Goal: Task Accomplishment & Management: Manage account settings

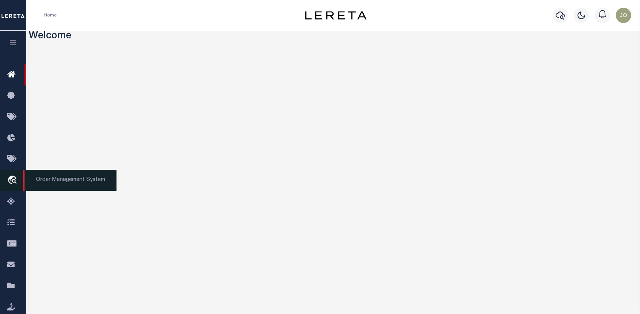
click at [12, 175] on link "travel_explore Order Management System" at bounding box center [13, 180] width 26 height 21
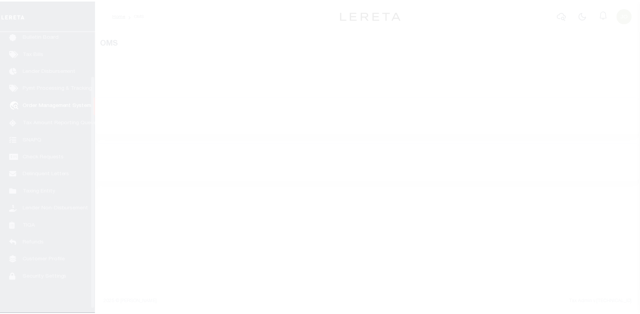
scroll to position [56, 0]
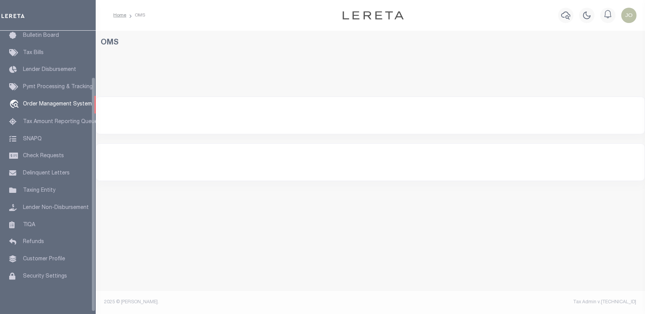
select select "200"
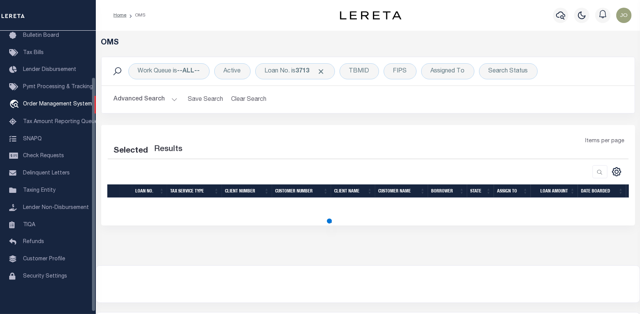
select select "200"
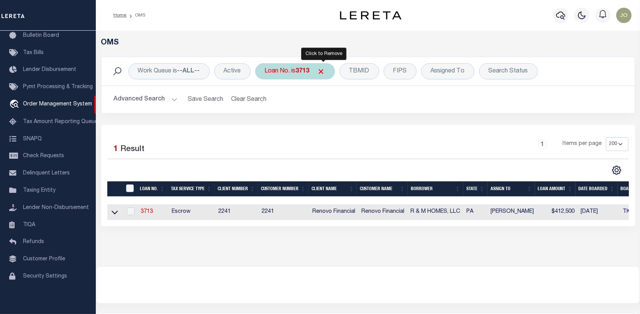
click at [325, 70] on span "Click to Remove" at bounding box center [321, 71] width 8 height 8
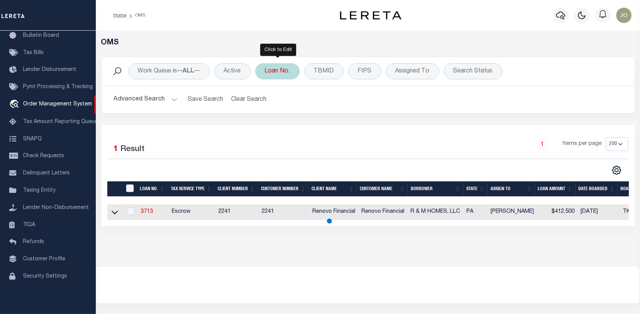
click at [288, 71] on div "Loan No." at bounding box center [277, 71] width 44 height 16
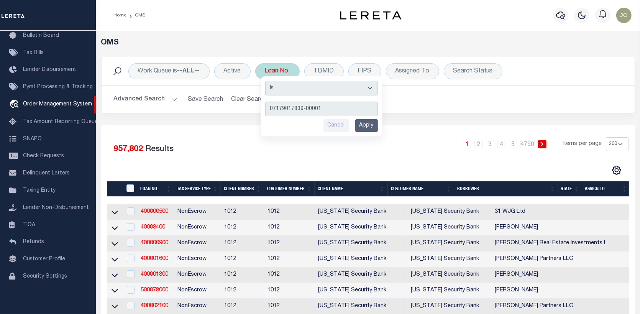
type input "07179017839-00001"
click at [366, 125] on input "Apply" at bounding box center [366, 125] width 23 height 13
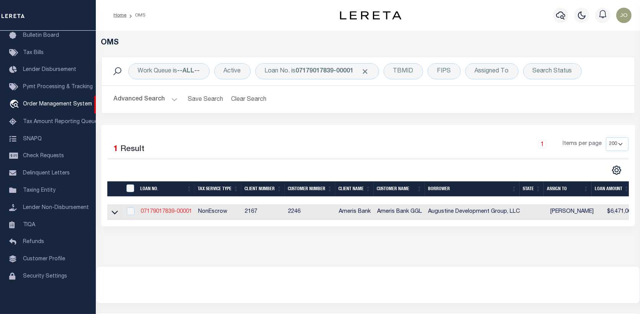
click at [174, 211] on link "07179017839-00001" at bounding box center [166, 211] width 51 height 5
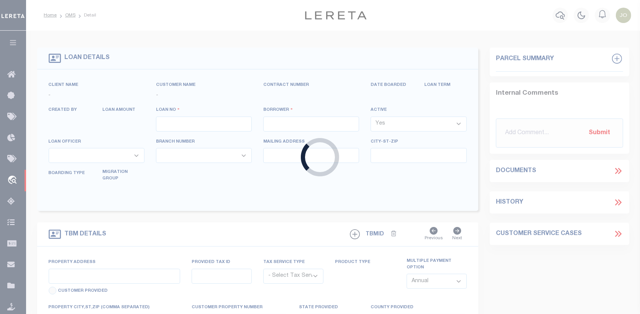
type input "07179017839-00001"
type input "Augustine Development Group, LLC"
select select
select select "1400"
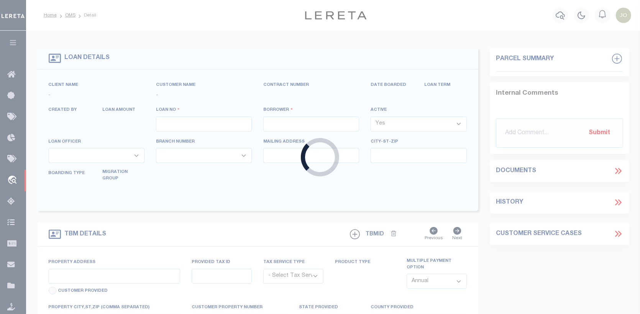
select select "20"
select select "NonEscrow"
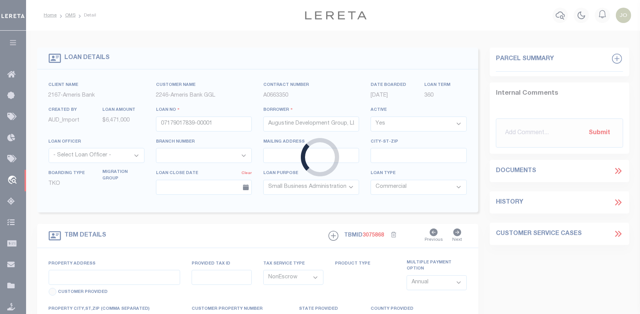
type input "215 Anastasia Blvd"
type input "219090-0000"
select select
type input "St Augustine, FL 32080"
type input "GGL-SAD"
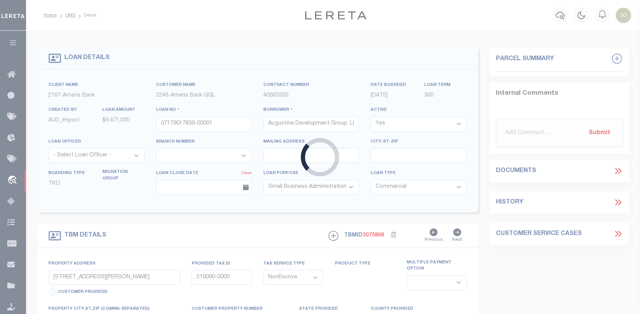
select select
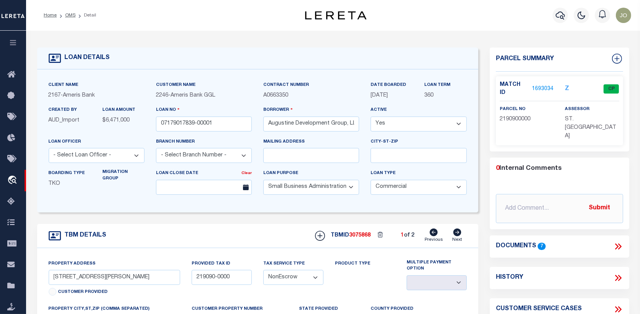
click at [456, 231] on icon at bounding box center [457, 232] width 8 height 8
type input "216 Anastasia Blvd"
type input "219200-0360"
select select
type input "St Augustine, FL 32081"
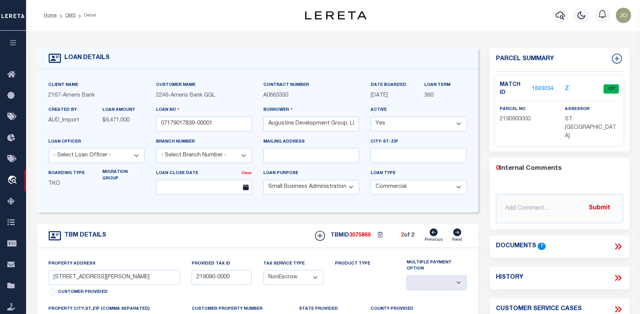
type input "GGL"
select select
click at [544, 85] on link "1693040" at bounding box center [542, 89] width 21 height 8
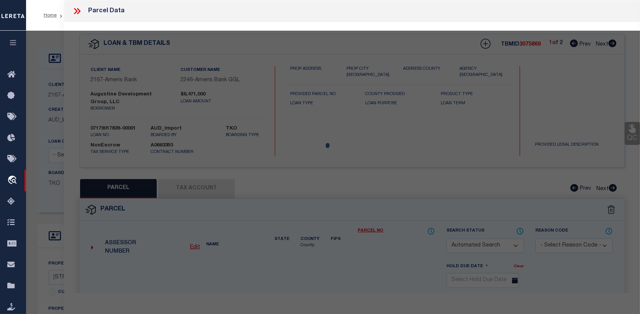
checkbox input "false"
select select "CP"
type input "Augustine Development Group LLC"
select select
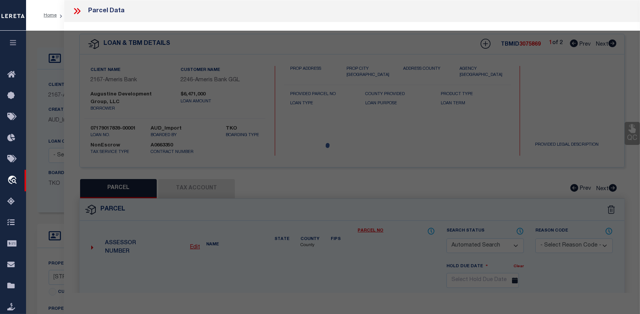
type input "ARRICOLA AVE"
checkbox input "false"
type input "SAINT AUGUSTINE 32080"
type textarea "3-99 DAVIS SHORES LOTS 36 THRU 40 BLK 38 OR4052/868"
type textarea "Completed based on the given document."
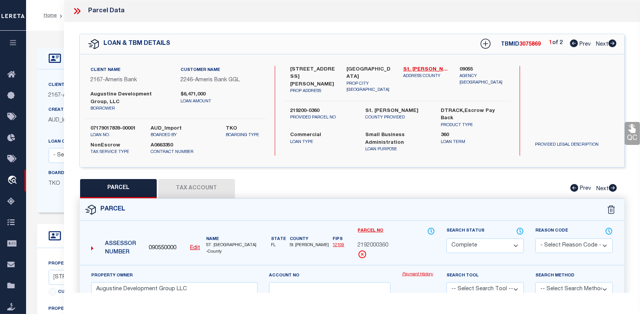
scroll to position [38, 0]
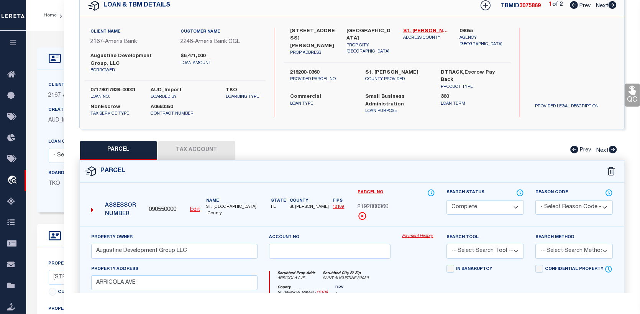
click at [420, 235] on link "Payment History" at bounding box center [418, 236] width 33 height 7
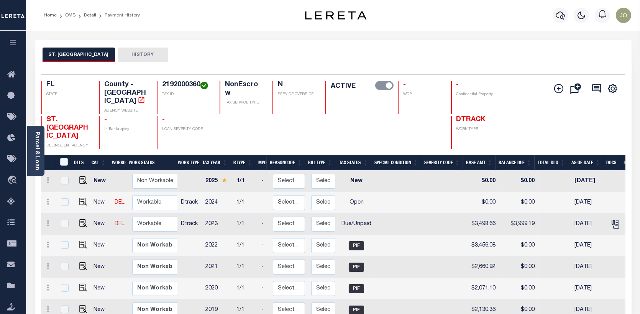
click at [49, 219] on div at bounding box center [48, 223] width 9 height 9
checkbox input "true"
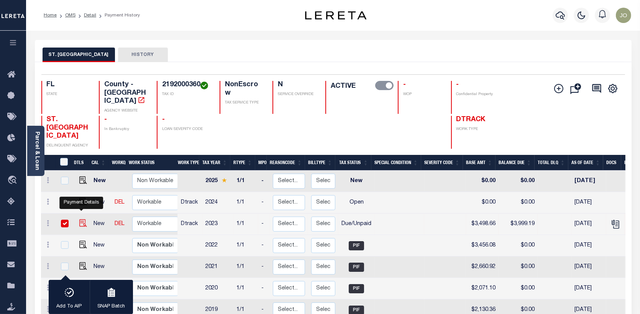
click at [82, 219] on img "" at bounding box center [83, 223] width 8 height 8
checkbox input "false"
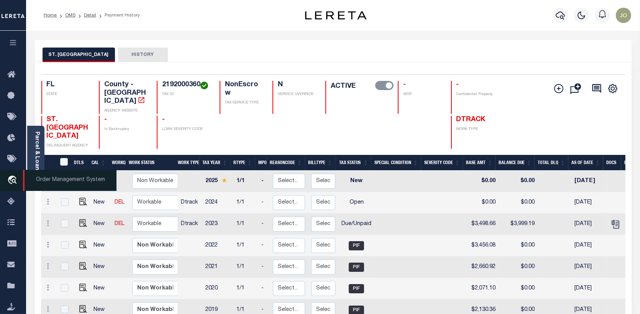
click at [25, 179] on span "Order Management System" at bounding box center [69, 180] width 93 height 21
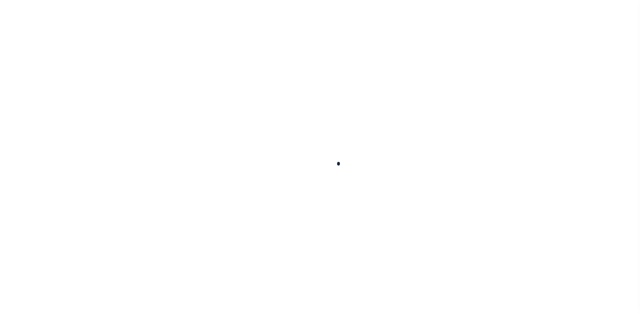
checkbox input "false"
type input "11/30/2024"
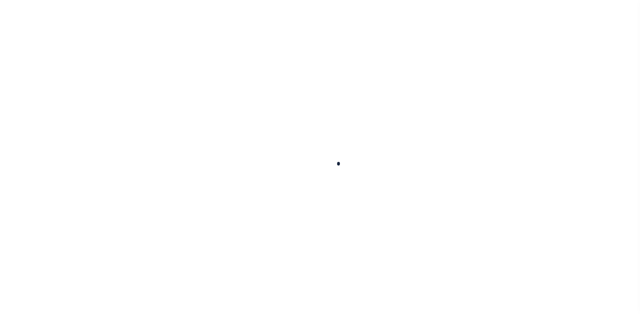
type input "11/08/2024"
select select "DUE"
type input "$3,498.66"
type input "$500.53"
type input "$3,999.19"
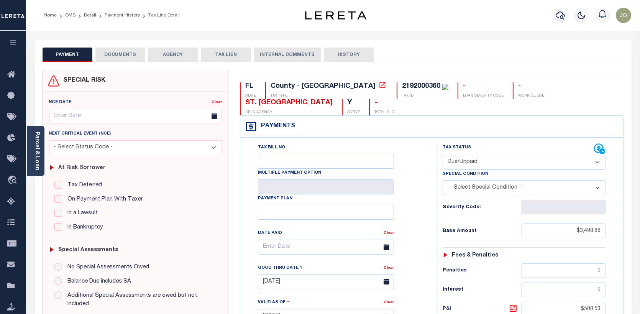
click at [597, 160] on select "- Select Status Code - Open Due/Unpaid Paid Incomplete No Tax Due Internal Refu…" at bounding box center [523, 162] width 163 height 15
select select "PYD"
click at [442, 155] on select "- Select Status Code - Open Due/Unpaid Paid Incomplete No Tax Due Internal Refu…" at bounding box center [523, 162] width 163 height 15
type input "08/14/2025"
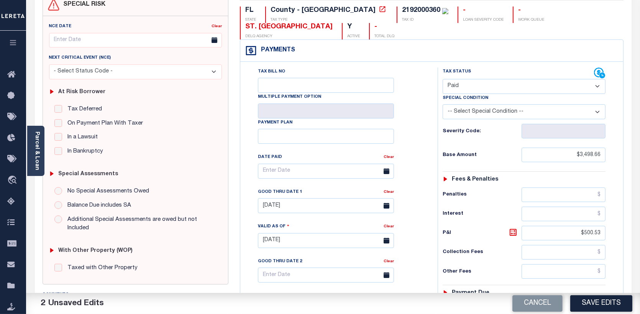
scroll to position [77, 0]
click at [600, 229] on input "$500.53" at bounding box center [563, 232] width 84 height 15
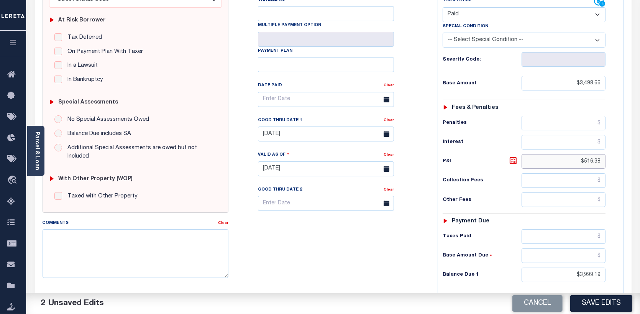
scroll to position [153, 0]
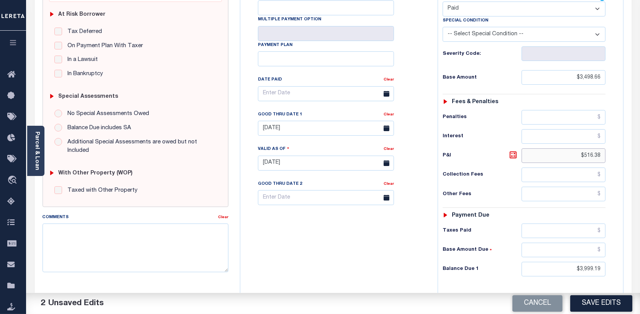
type input "$516.38"
click at [599, 229] on input "text" at bounding box center [563, 230] width 84 height 15
type input "$4,015.04"
click at [579, 267] on input "$3,999.19" at bounding box center [563, 269] width 84 height 15
type input "$0.00"
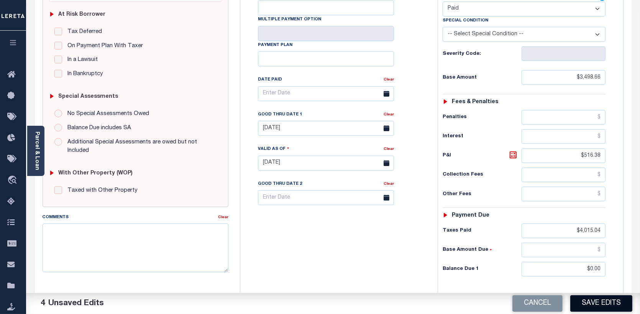
click at [603, 302] on button "Save Edits" at bounding box center [601, 303] width 62 height 16
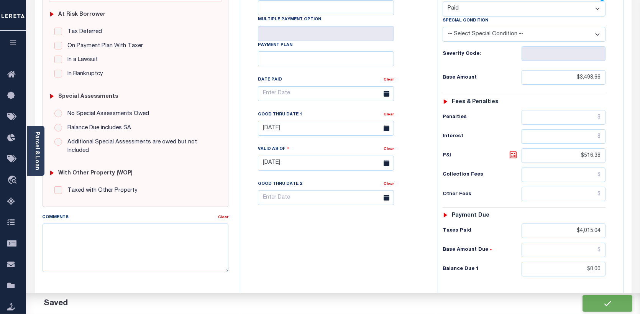
checkbox input "false"
type input "$3,498.66"
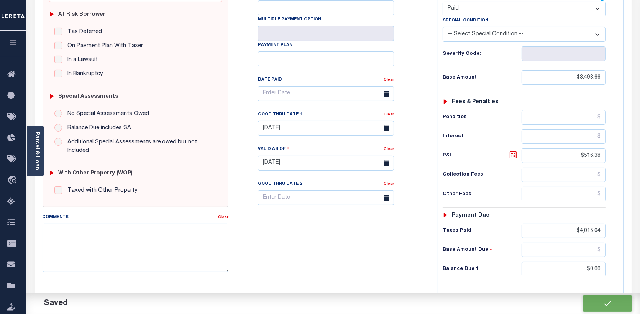
type input "$516.38"
type input "$4,015.04"
type input "$0"
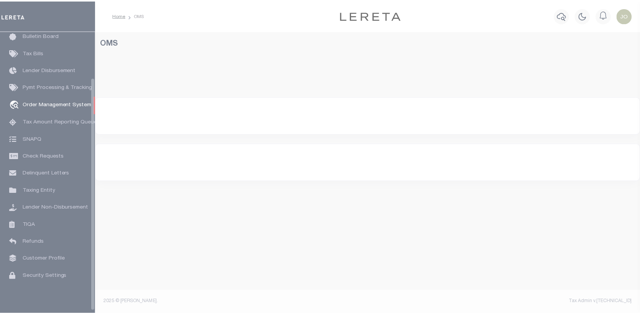
scroll to position [56, 0]
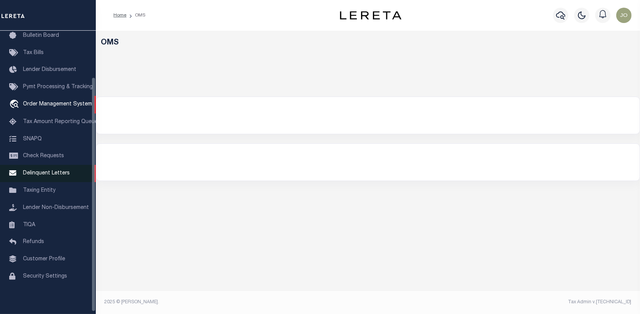
select select "200"
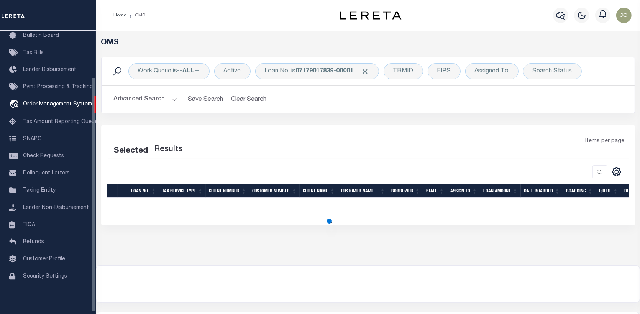
select select "200"
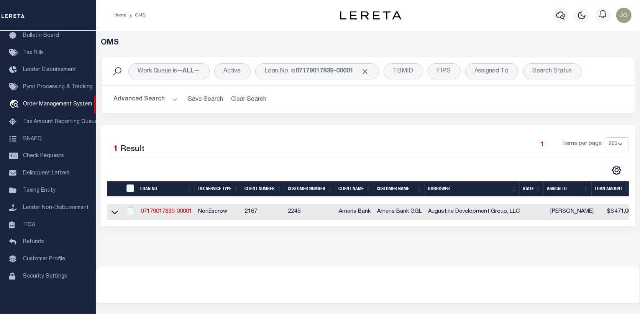
click at [170, 207] on td "07179017839-00001" at bounding box center [165, 212] width 57 height 16
checkbox input "true"
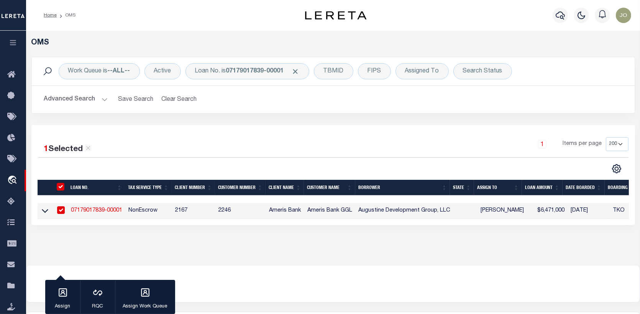
click at [114, 208] on link "07179017839-00001" at bounding box center [96, 210] width 51 height 5
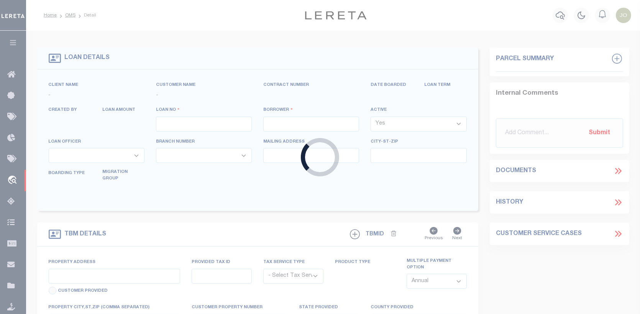
type input "07179017839-00001"
type input "Augustine Development Group, LLC"
select select
select select "1400"
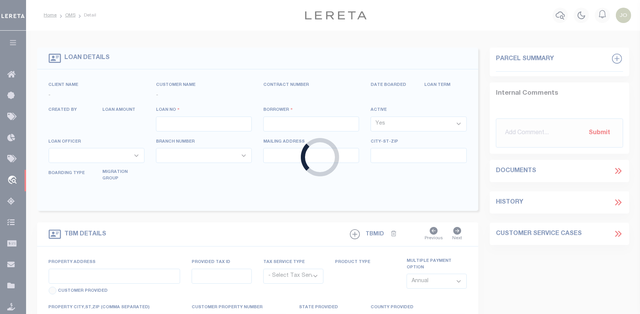
select select "20"
select select "NonEscrow"
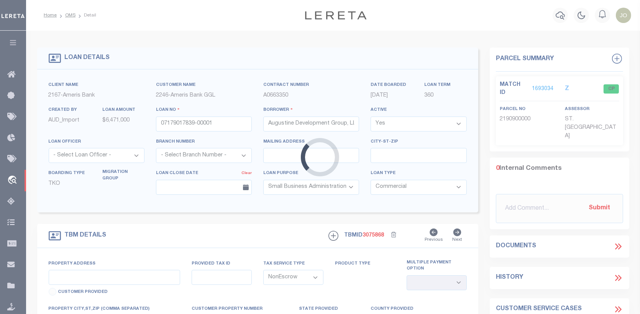
type input "215 Anastasia Blvd"
type input "219090-0000"
select select
type input "St Augustine, FL 32080"
type input "GGL-SAD"
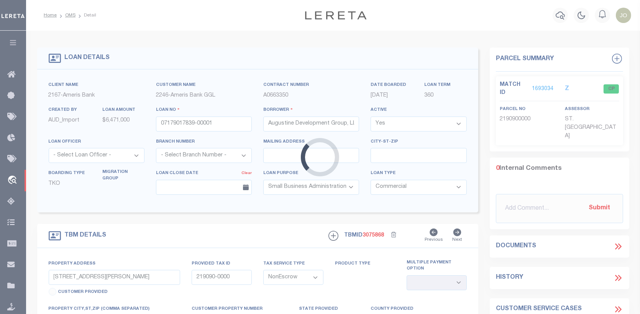
select select
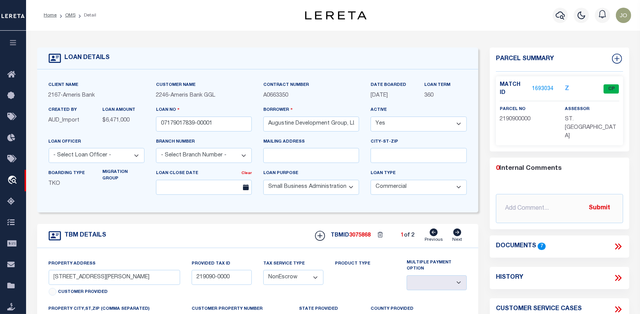
click at [618, 243] on icon at bounding box center [618, 246] width 3 height 6
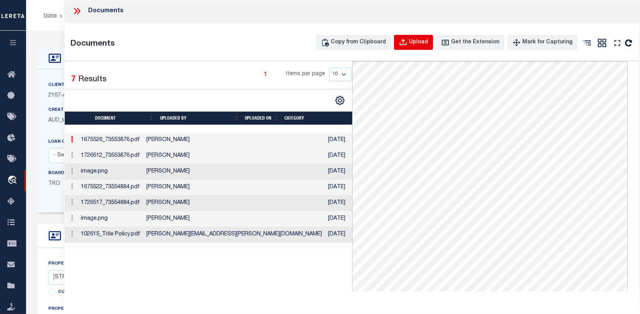
click at [424, 39] on div "Upload" at bounding box center [418, 42] width 19 height 8
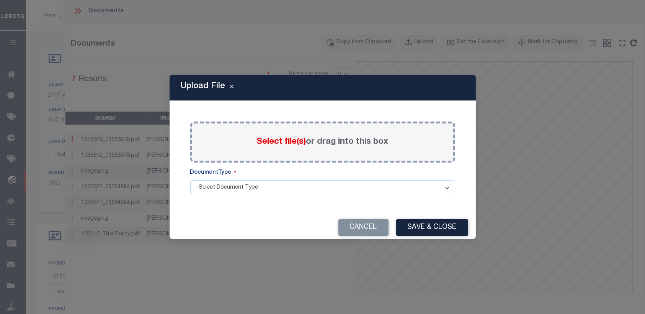
click at [265, 141] on span "Select file(s)" at bounding box center [281, 141] width 49 height 8
click at [0, 0] on input "Select file(s) or drag into this box" at bounding box center [0, 0] width 0 height 0
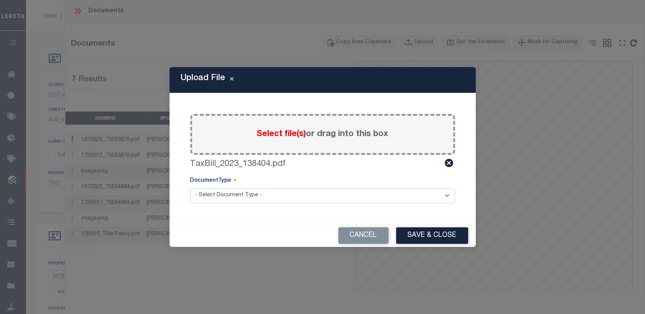
click at [446, 195] on select "- Select Document Type - Tax Service Documents" at bounding box center [322, 195] width 265 height 15
select select "TAX"
click at [190, 188] on select "- Select Document Type - Tax Service Documents" at bounding box center [322, 195] width 265 height 15
click at [437, 235] on button "Save & Close" at bounding box center [432, 235] width 72 height 16
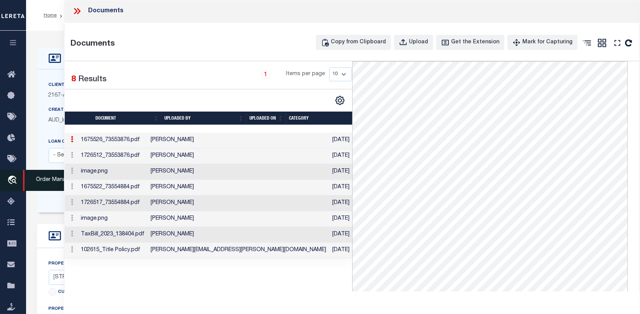
click at [13, 176] on icon "travel_explore" at bounding box center [13, 180] width 12 height 10
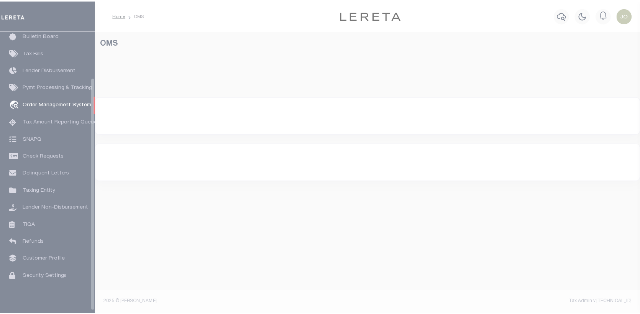
scroll to position [56, 0]
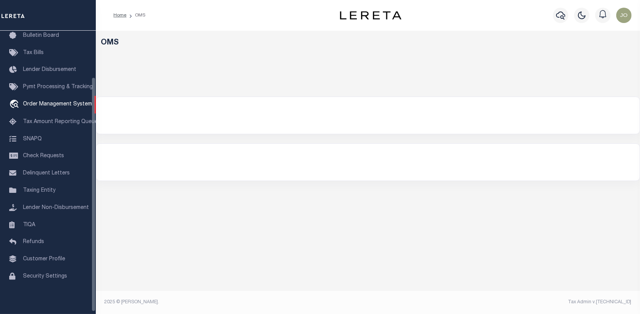
select select "200"
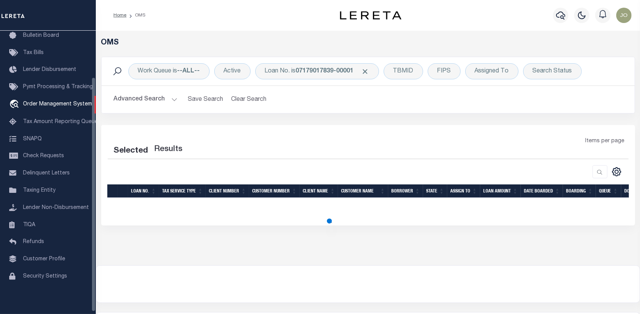
select select "200"
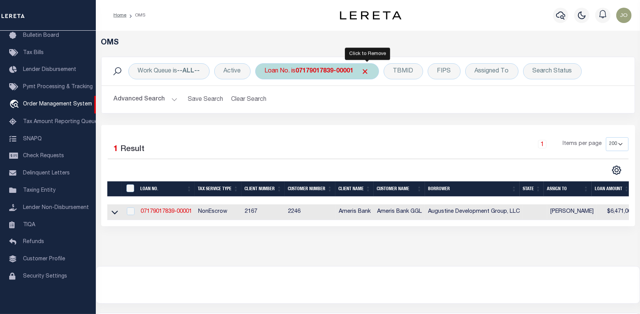
click at [366, 69] on span "Click to Remove" at bounding box center [365, 71] width 8 height 8
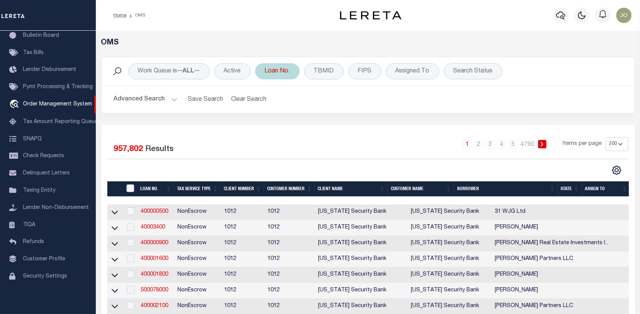
click at [285, 70] on div "Loan No." at bounding box center [277, 71] width 44 height 16
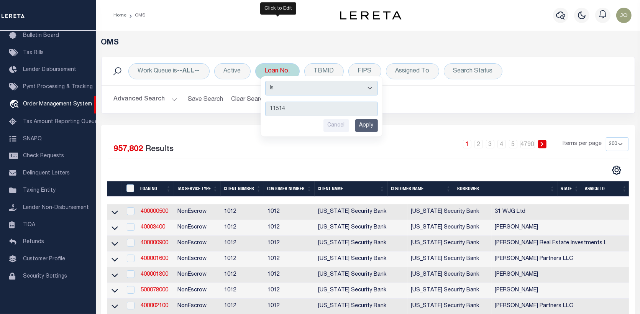
type input "11514"
click at [365, 119] on input "Apply" at bounding box center [366, 125] width 23 height 13
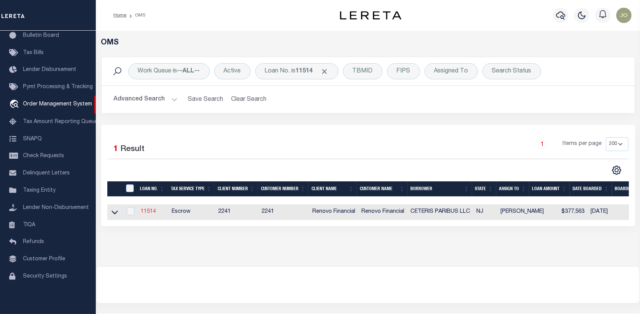
click at [148, 210] on link "11514" at bounding box center [148, 211] width 15 height 5
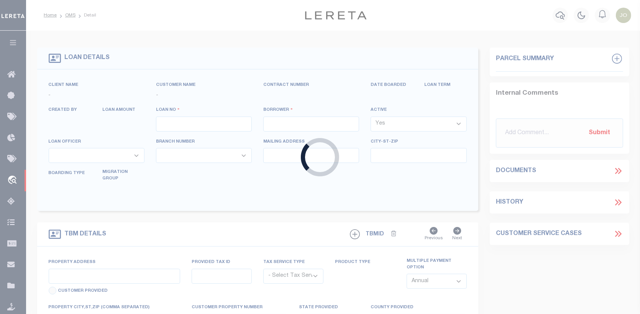
type input "11514"
type input "CETERIS PARIBUS LLC"
select select
type input "[STREET_ADDRESS]"
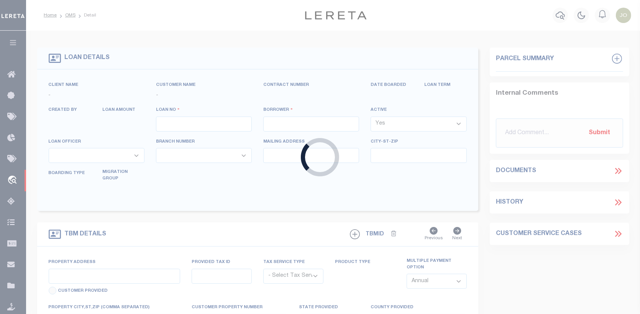
type input "[GEOGRAPHIC_DATA]"
select select "10"
select select "Escrow"
select select "14701"
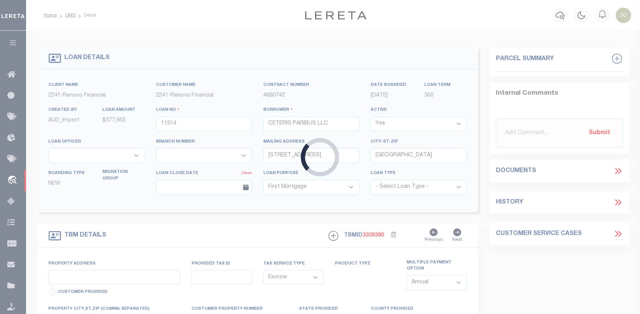
type input "[STREET_ADDRESS]"
select select
type input "[GEOGRAPHIC_DATA]"
type input "a0kUS000001EQtJ"
type input "NJ"
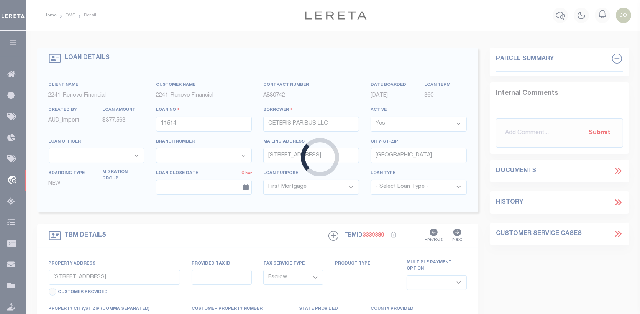
select select
type textarea "LEGAL REQUIRED"
select select "25066"
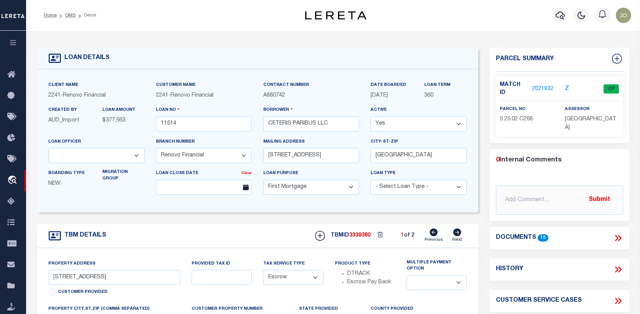
click at [542, 85] on link "2021932" at bounding box center [542, 89] width 21 height 8
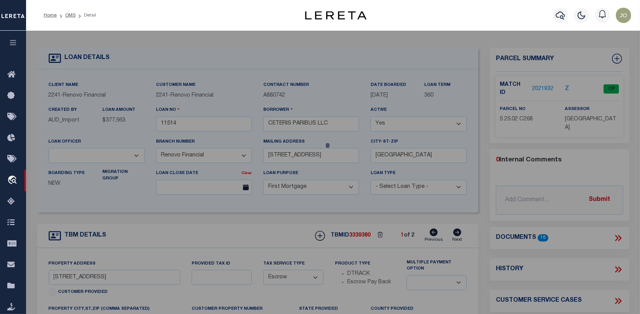
checkbox input "false"
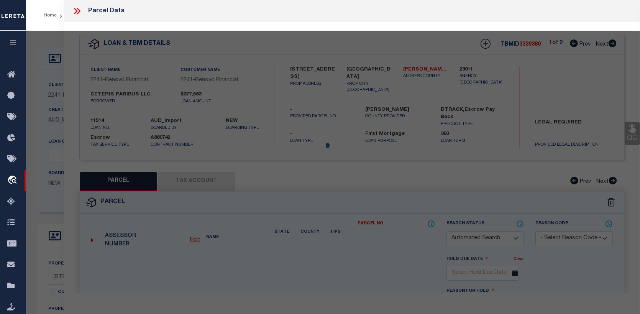
select select "CP"
type input "CETERIS PARIBUS LLC"
select select "AGW"
select select
type input "[STREET_ADDRESS]"
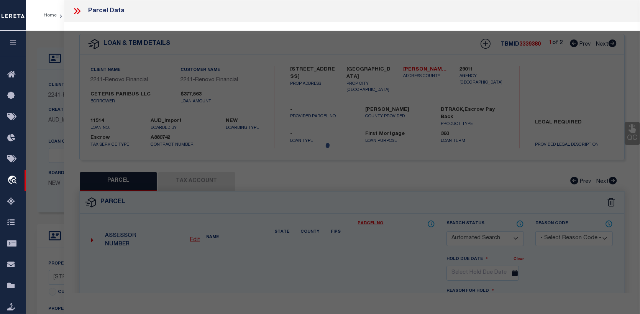
checkbox input "false"
type input "Robbinsville Township, NJ"
type textarea "Block/Lot 5. 25.02"
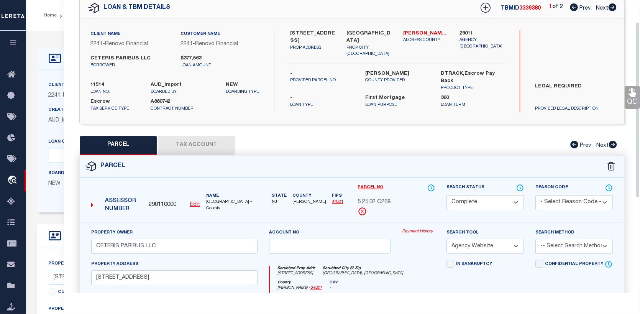
scroll to position [38, 0]
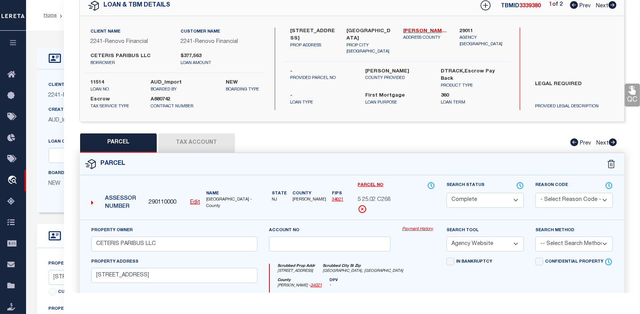
click at [415, 227] on link "Payment History" at bounding box center [418, 229] width 33 height 7
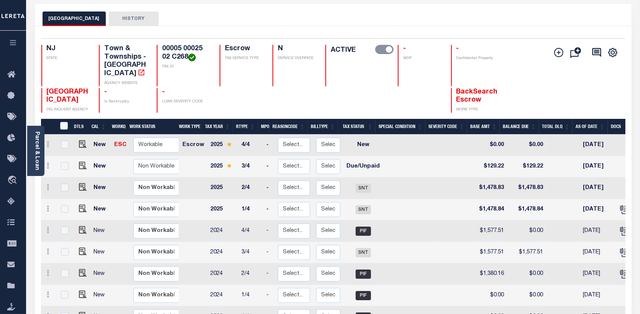
scroll to position [38, 0]
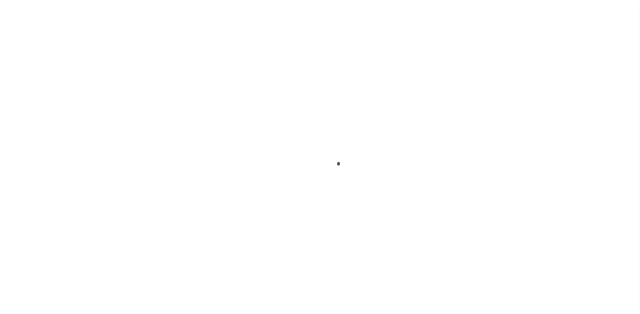
select select "CP"
select select "AGW"
select select "10"
select select "Escrow"
select select
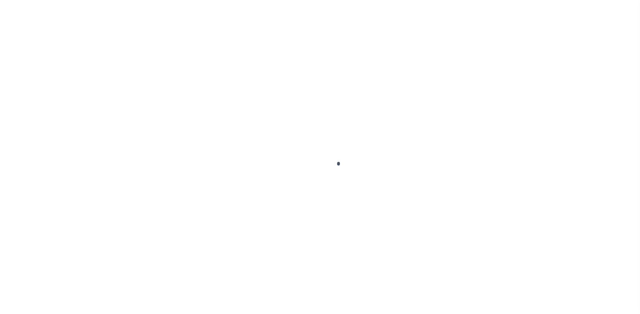
select select
select select "14701"
select select "25066"
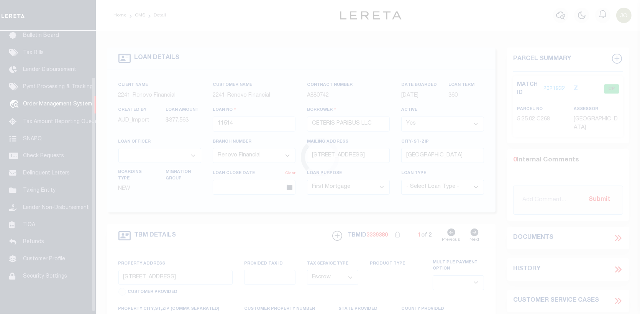
scroll to position [56, 0]
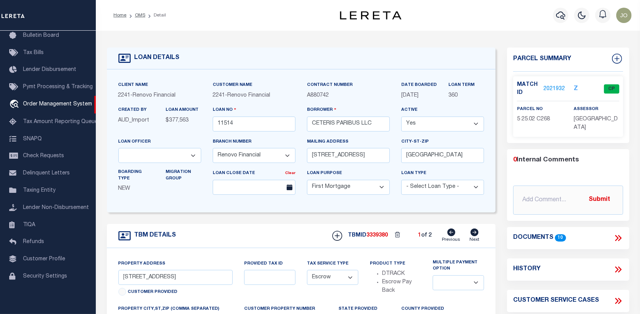
click at [552, 85] on link "2021932" at bounding box center [553, 89] width 21 height 8
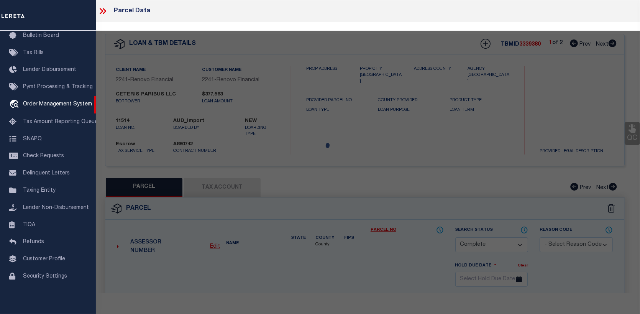
select select "AS"
select select
checkbox input "false"
select select "CP"
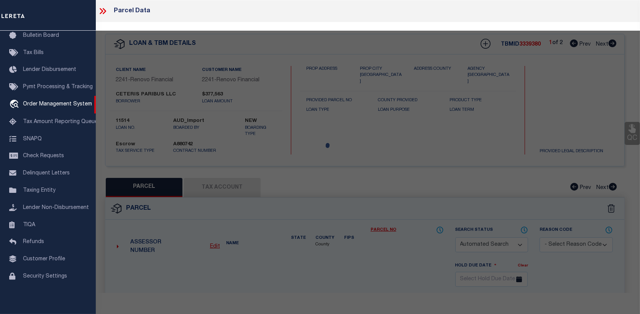
type input "CETERIS PARIBUS LLC"
select select "AGW"
select select
type input "[STREET_ADDRESS]"
checkbox input "false"
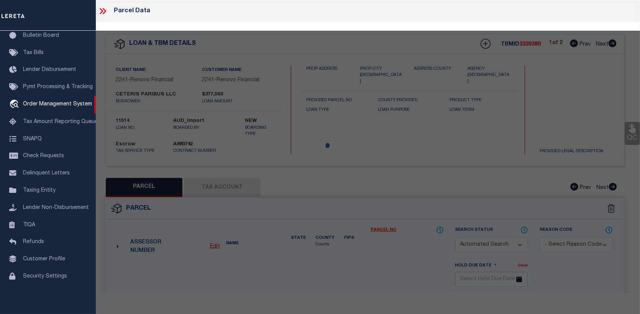
type input "Robbinsville Township, NJ"
type textarea "Block/Lot 5. 25.02"
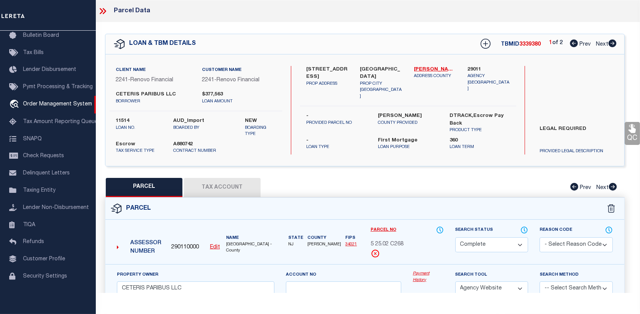
click at [227, 187] on button "Tax Account" at bounding box center [222, 187] width 77 height 19
select select "100"
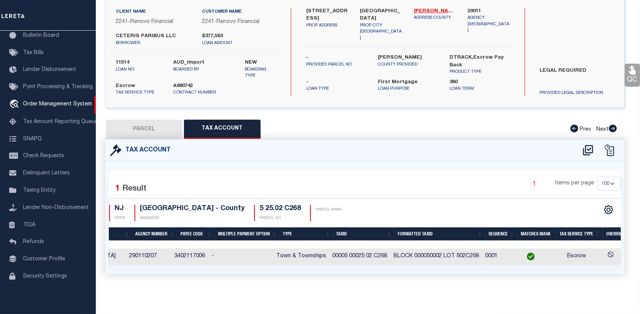
scroll to position [0, 0]
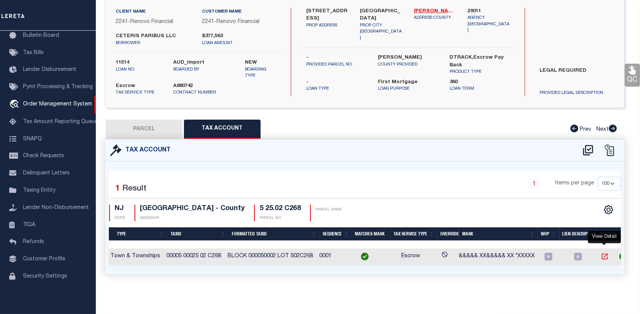
click at [604, 252] on icon "" at bounding box center [604, 256] width 8 height 8
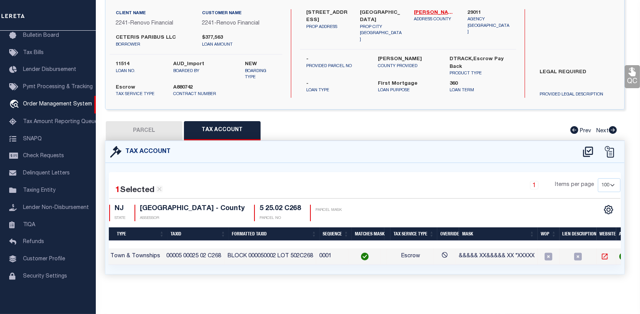
scroll to position [60, 0]
click at [44, 101] on span "Order Management System" at bounding box center [57, 103] width 69 height 5
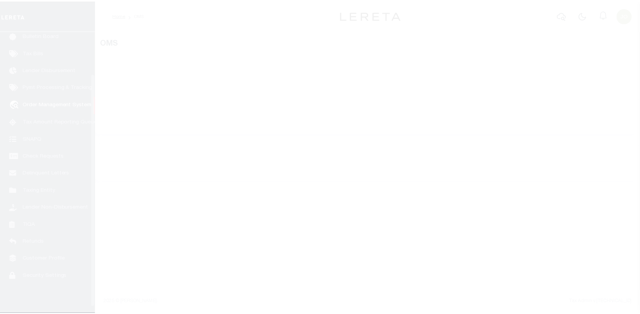
scroll to position [56, 0]
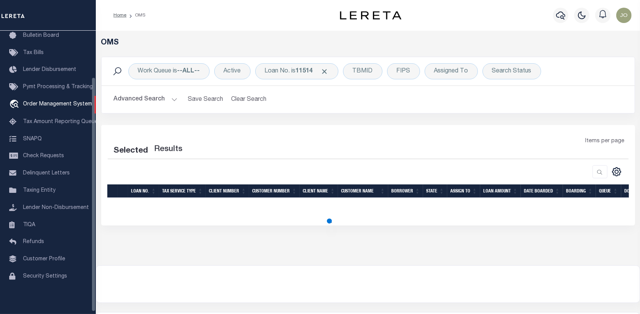
select select "200"
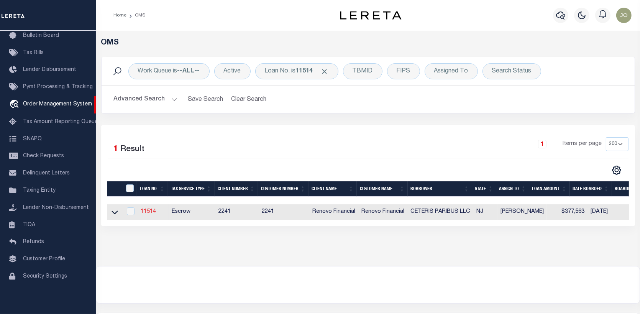
click at [152, 213] on link "11514" at bounding box center [148, 211] width 15 height 5
type input "11514"
type input "CETERIS PARIBUS LLC"
select select
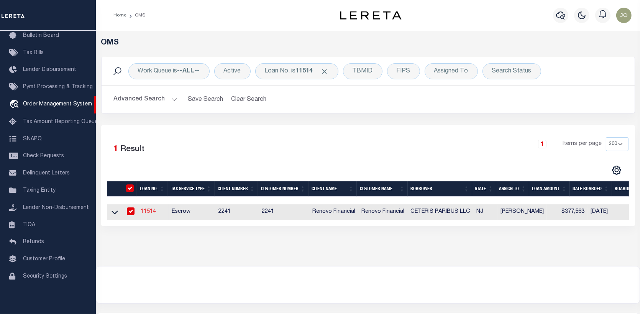
type input "[STREET_ADDRESS]"
type input "[GEOGRAPHIC_DATA]"
select select "10"
select select "Escrow"
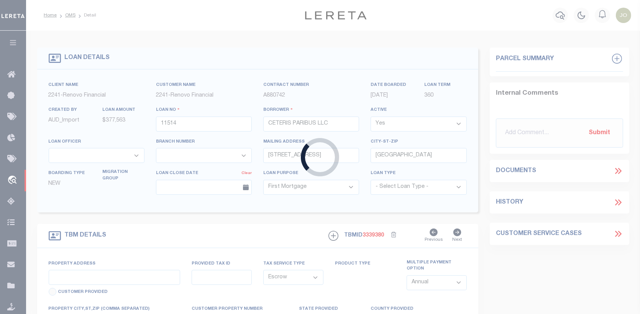
type input "[STREET_ADDRESS]"
select select
type input "[GEOGRAPHIC_DATA]"
type input "a0kUS000001EQtJ"
type input "NJ"
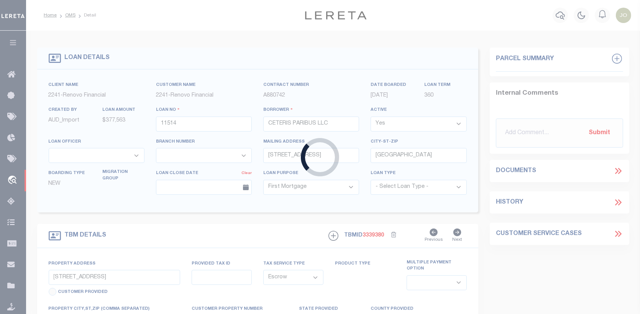
select select
type textarea "LEGAL REQUIRED"
select select "14701"
select select "25066"
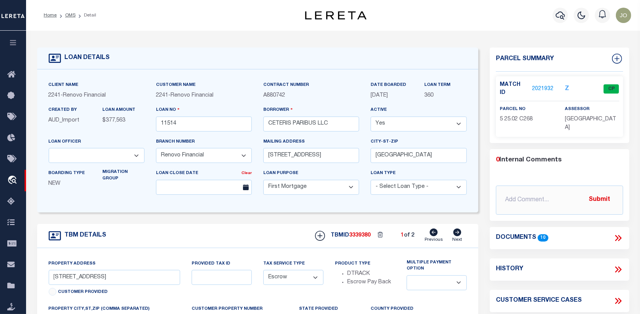
click at [544, 85] on link "2021932" at bounding box center [542, 89] width 21 height 8
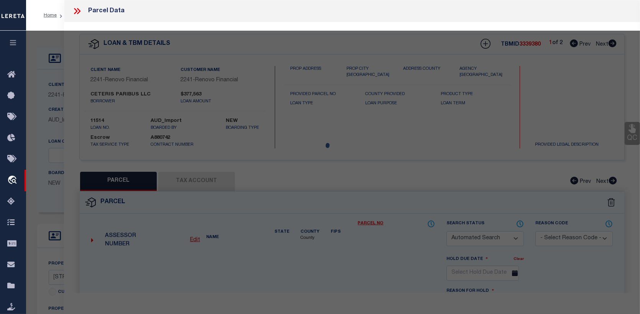
checkbox input "false"
select select "CP"
type input "CETERIS PARIBUS LLC"
select select "AGW"
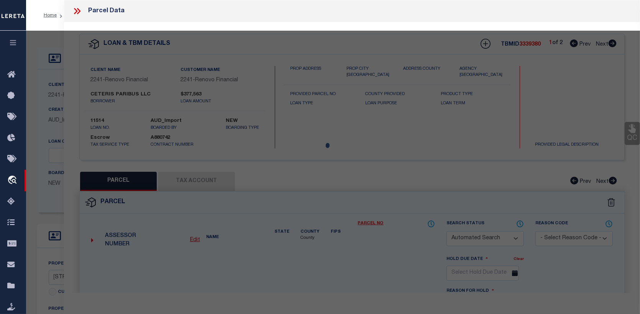
select select
type input "[STREET_ADDRESS]"
checkbox input "false"
type input "Robbinsville Township, NJ"
type textarea "Block/Lot 5. 25.02"
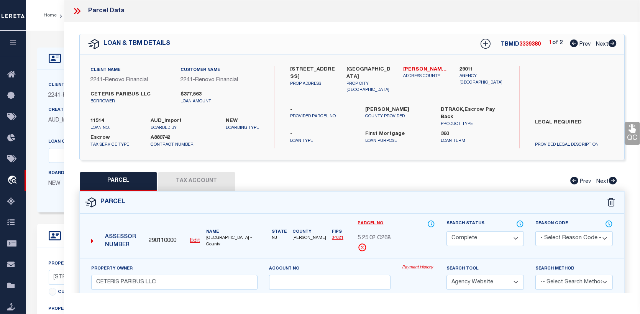
click at [419, 268] on link "Payment History" at bounding box center [418, 267] width 33 height 7
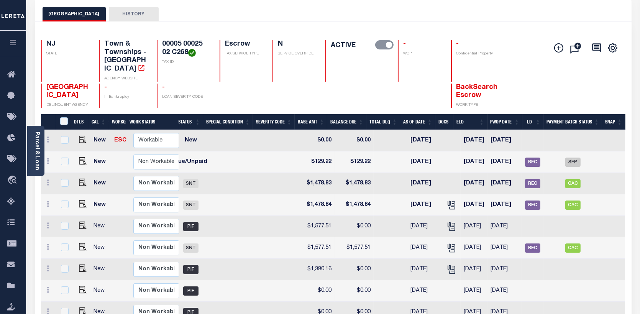
scroll to position [38, 0]
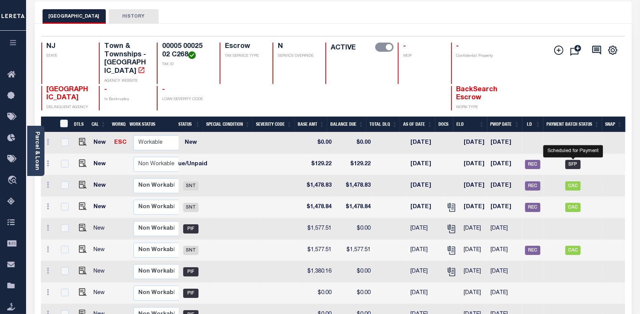
click at [570, 163] on span "SFP" at bounding box center [572, 164] width 15 height 9
checkbox input "true"
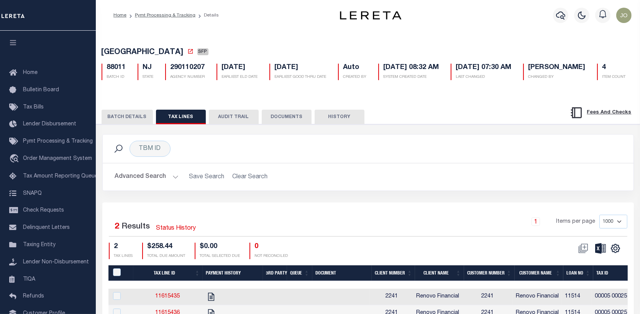
click at [227, 124] on button "AUDIT TRAIL" at bounding box center [234, 117] width 50 height 15
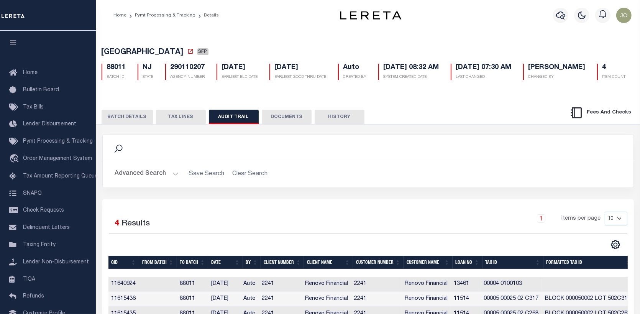
click at [270, 124] on button "DOCUMENTS" at bounding box center [287, 117] width 50 height 15
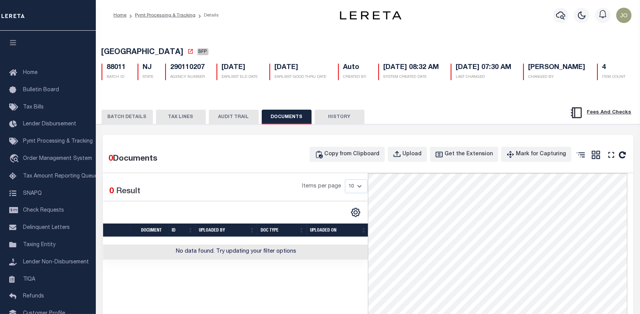
click at [131, 124] on button "BATCH DETAILS" at bounding box center [126, 117] width 51 height 15
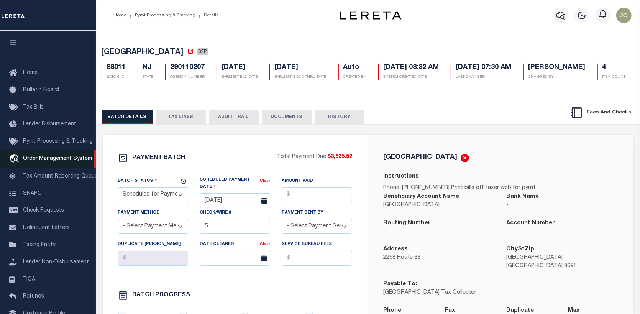
click at [49, 160] on span "Order Management System" at bounding box center [57, 158] width 69 height 5
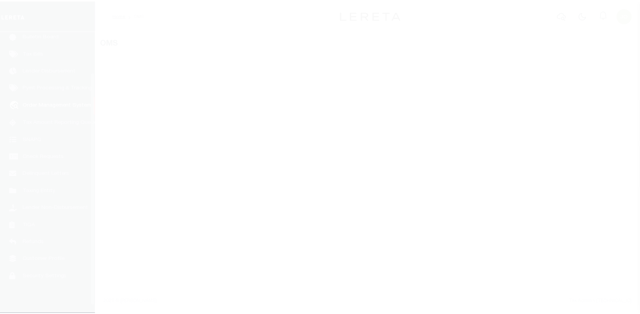
scroll to position [56, 0]
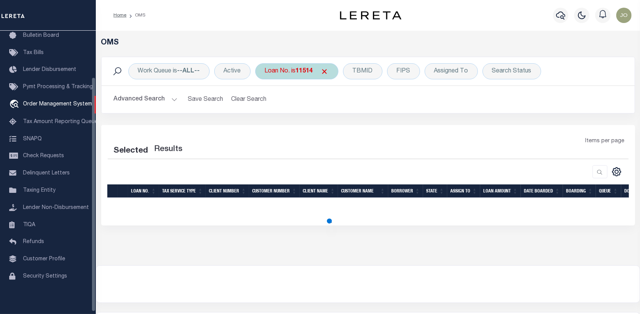
select select "200"
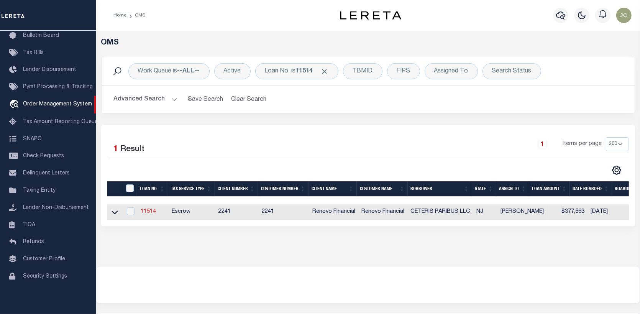
click at [147, 209] on link "11514" at bounding box center [148, 211] width 15 height 5
type input "11514"
type input "CETERIS PARIBUS LLC"
select select
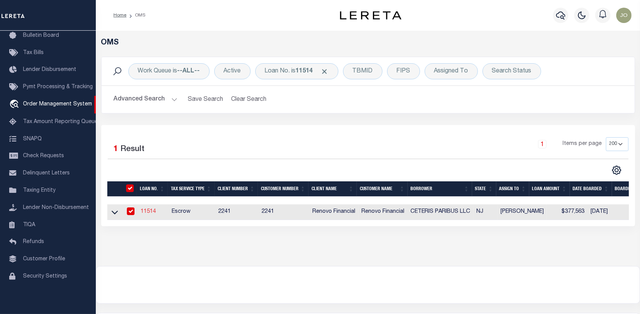
type input "[STREET_ADDRESS]"
type input "[GEOGRAPHIC_DATA]"
select select "10"
select select "Escrow"
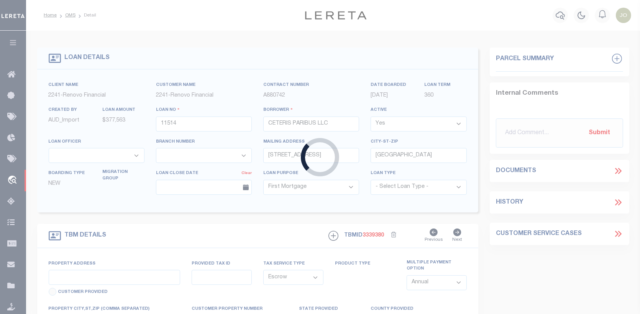
type input "[STREET_ADDRESS]"
select select
type input "[GEOGRAPHIC_DATA]"
type input "a0kUS000001EQtJ"
type input "NJ"
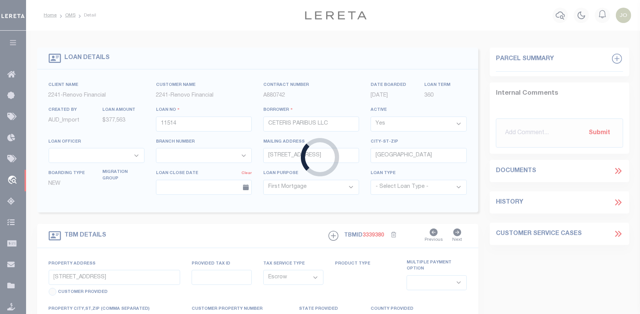
select select
type textarea "LEGAL REQUIRED"
select select "14701"
select select "25066"
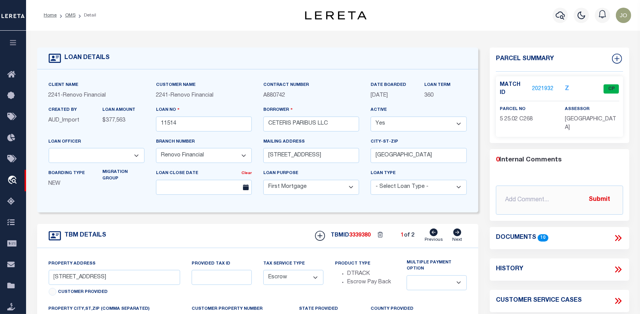
click at [539, 85] on link "2021932" at bounding box center [542, 89] width 21 height 8
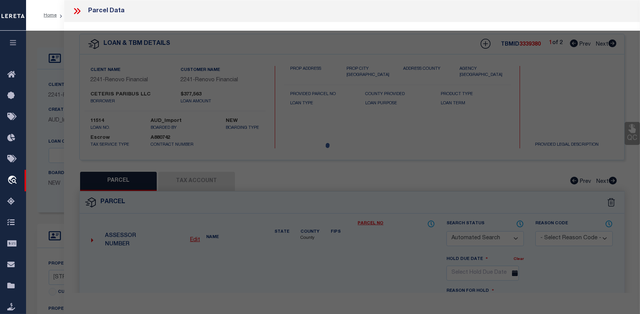
checkbox input "false"
select select "CP"
type input "CETERIS PARIBUS LLC"
select select "AGW"
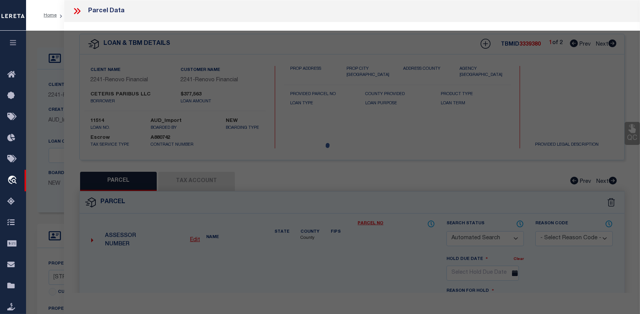
select select
type input "268 Andover Place"
checkbox input "false"
type input "Robbinsville Township, NJ"
type textarea "Block/Lot 5. 25.02"
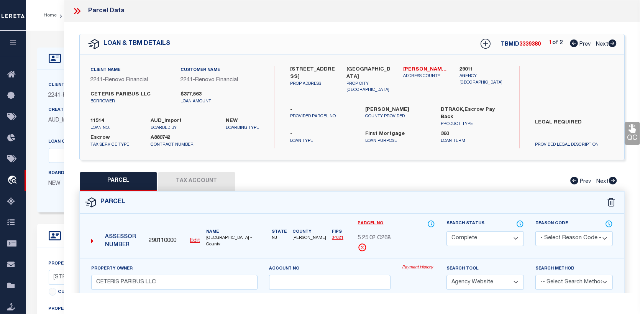
click at [420, 267] on link "Payment History" at bounding box center [418, 267] width 33 height 7
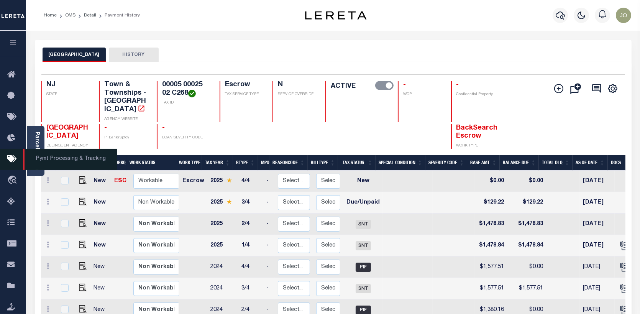
click at [41, 156] on span "Pymt Processing & Tracking" at bounding box center [70, 159] width 94 height 21
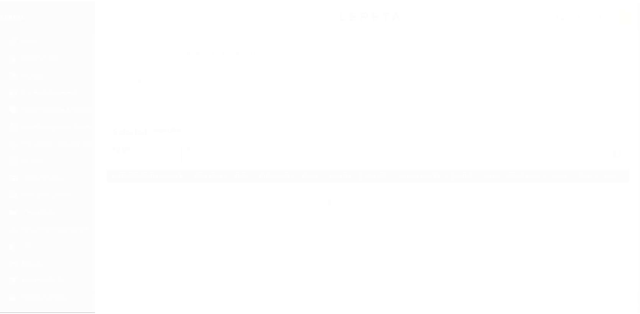
scroll to position [34, 0]
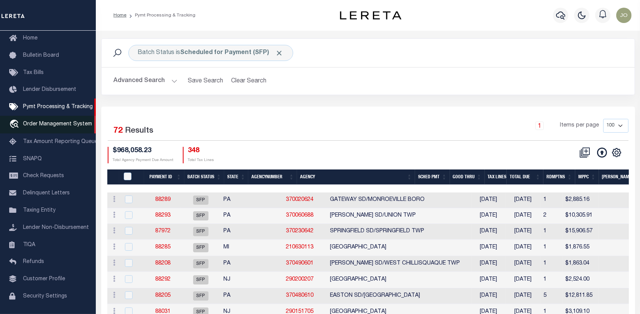
click at [30, 125] on span "Order Management System" at bounding box center [57, 123] width 69 height 5
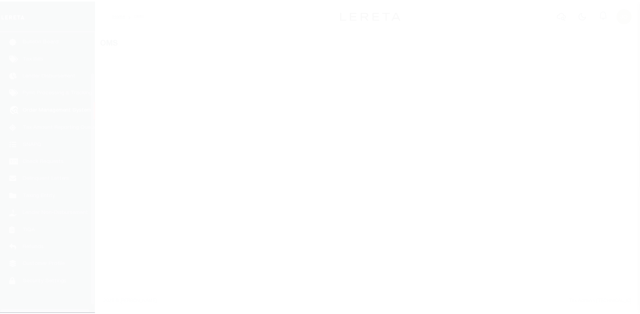
scroll to position [56, 0]
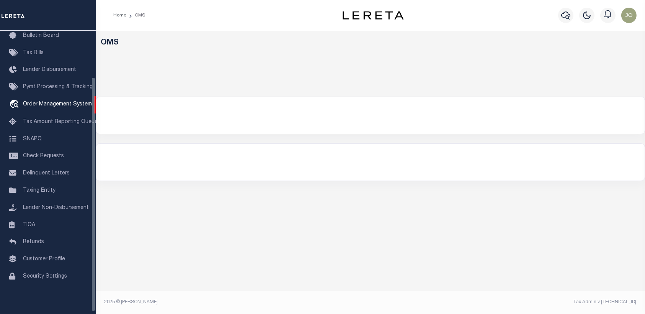
select select "200"
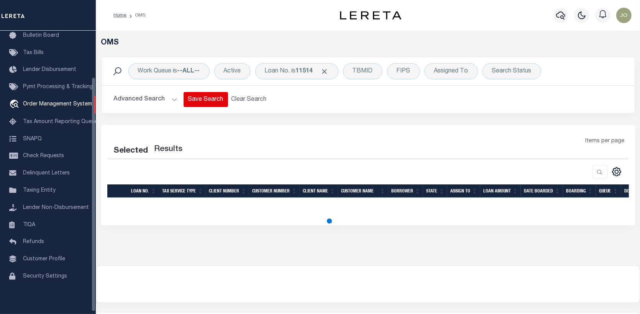
select select "200"
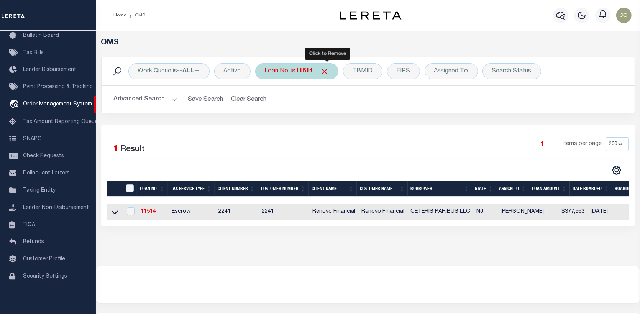
click at [324, 67] on span "Click to Remove" at bounding box center [325, 71] width 8 height 8
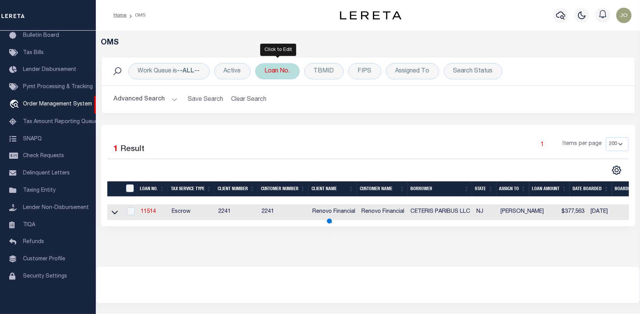
click at [293, 67] on div "Loan No." at bounding box center [277, 71] width 44 height 16
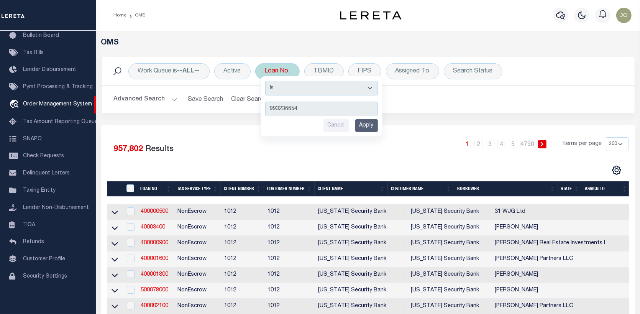
type input "993236654"
click at [369, 125] on input "Apply" at bounding box center [366, 125] width 23 height 13
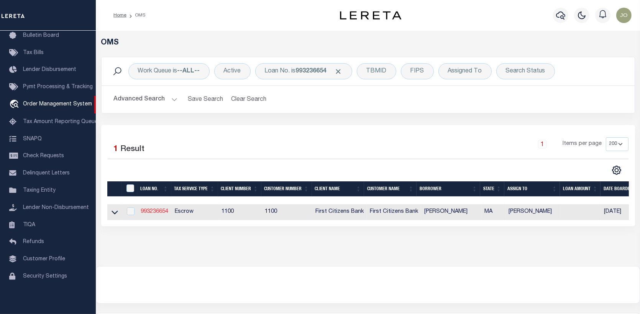
click at [156, 213] on link "993236654" at bounding box center [155, 211] width 28 height 5
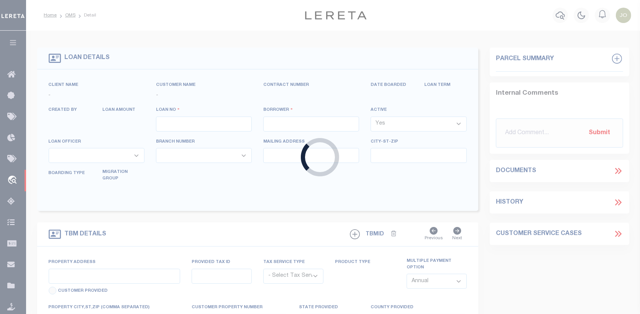
type input "993236654"
type input "EDWARD M HUNDERT"
select select
select select "10"
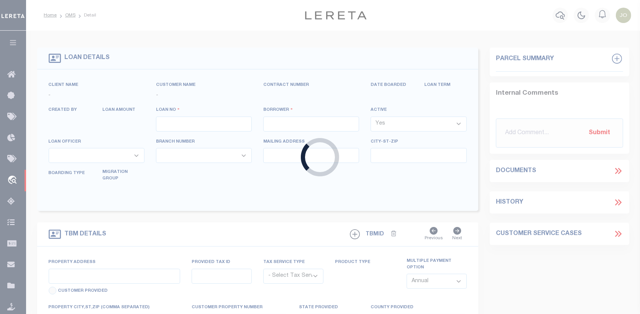
select select "Escrow"
select select "92738"
select select "24368"
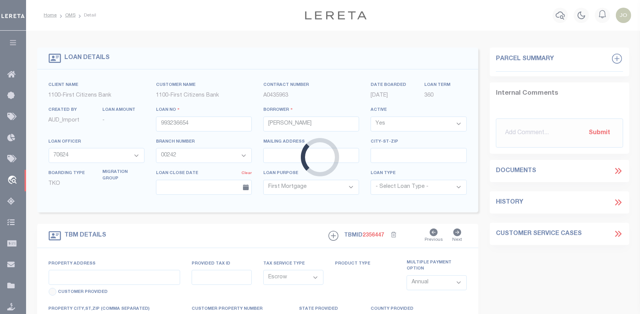
type input "[STREET_ADDRESS][PERSON_NAME]"
select select
type input "[GEOGRAPHIC_DATA]"
type input "MA"
select select
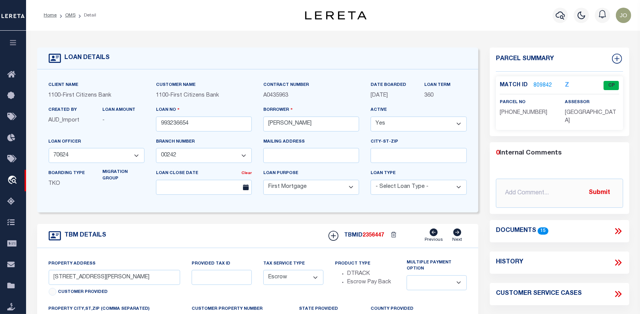
click at [543, 83] on link "809842" at bounding box center [542, 86] width 18 height 8
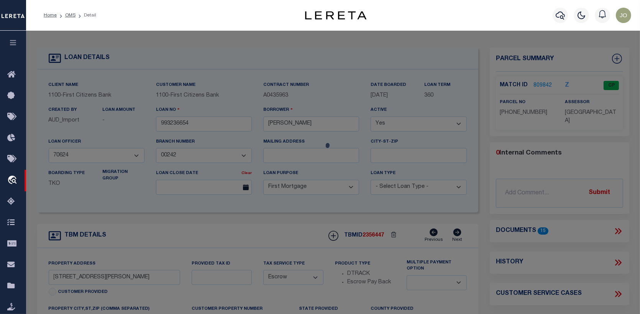
checkbox input "false"
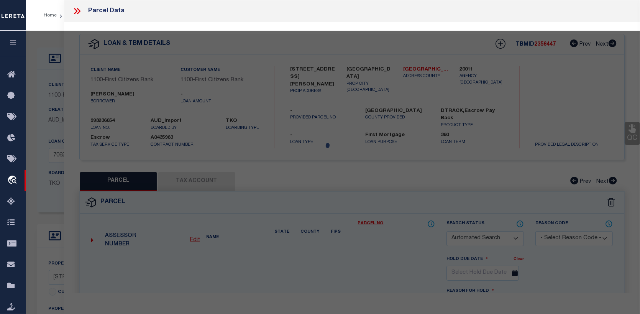
select select "CP"
type input "HUNDERT TRS [PERSON_NAME]"
type input "[STREET_ADDRESS][PERSON_NAME]"
checkbox input "false"
type textarea "Tax ID Special Project"
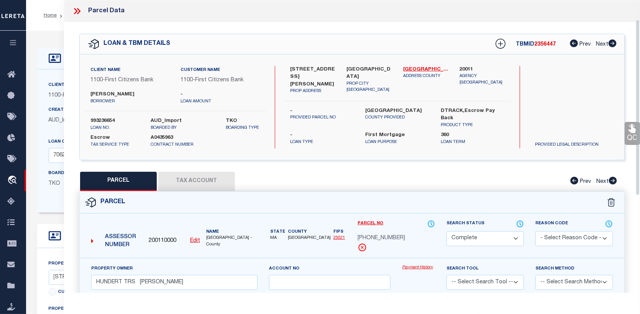
scroll to position [38, 0]
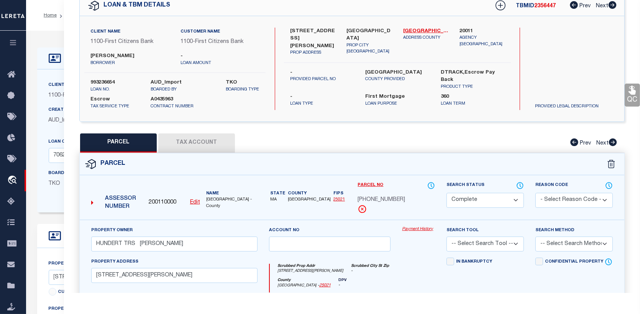
click at [424, 228] on link "Payment History" at bounding box center [418, 229] width 33 height 7
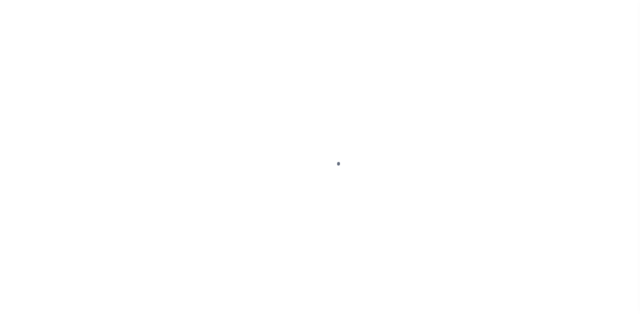
select select "92738"
select select "10"
select select "Escrow"
select select
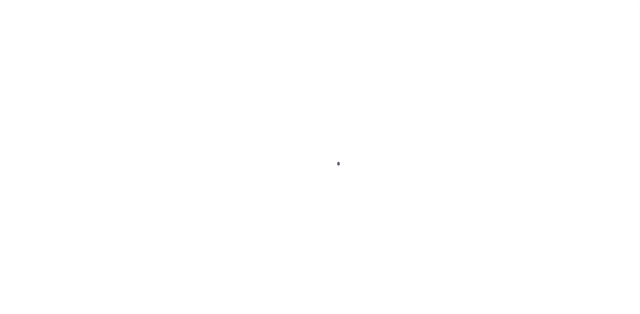
scroll to position [56, 0]
select select "24368"
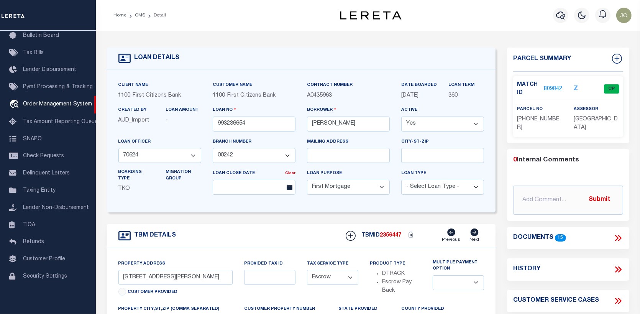
click at [557, 90] on link "809842" at bounding box center [552, 89] width 18 height 8
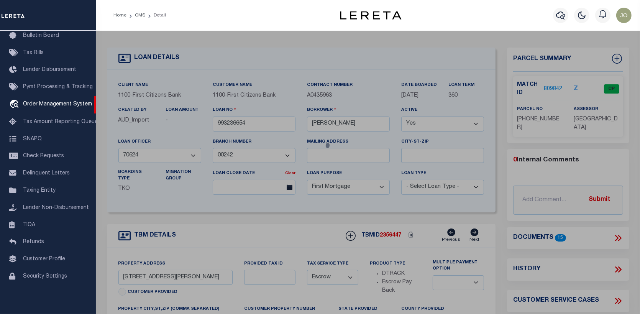
select select "AS"
checkbox input "false"
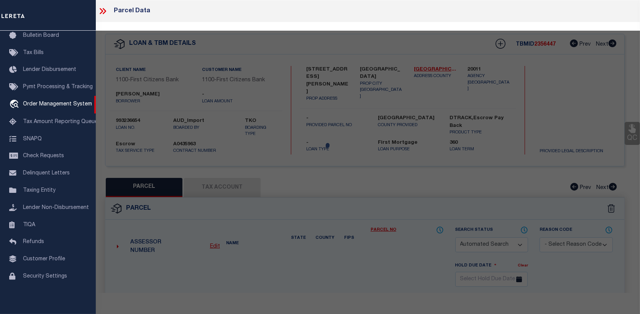
select select "CP"
type input "HUNDERT TRS EDWARD M"
type input "[STREET_ADDRESS][PERSON_NAME]"
checkbox input "false"
type textarea "Tax ID Special Project"
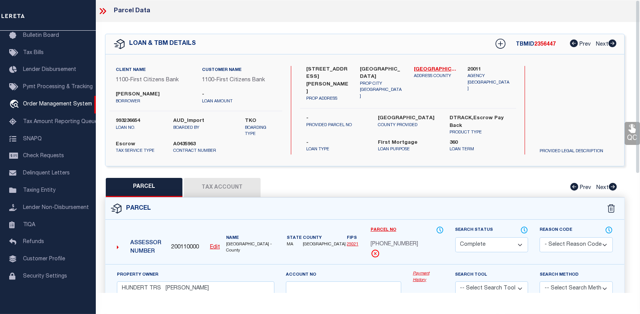
click at [227, 185] on button "Tax Account" at bounding box center [222, 187] width 77 height 19
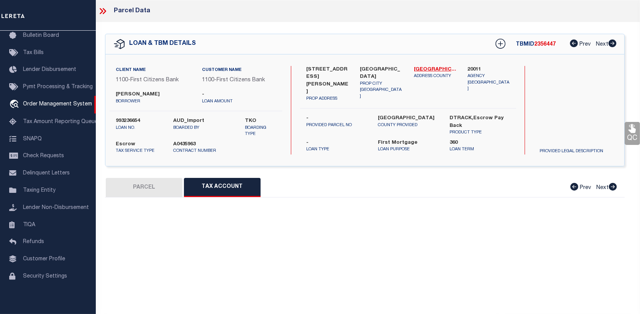
select select "100"
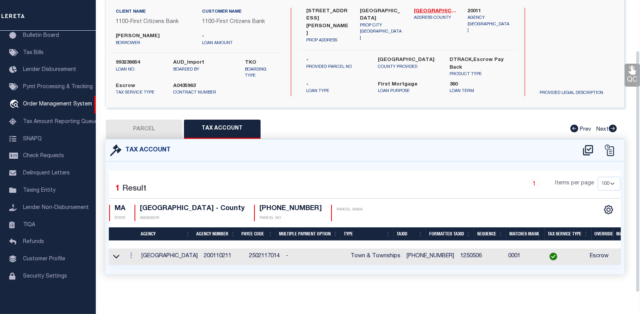
scroll to position [61, 0]
click at [154, 123] on button "PARCEL" at bounding box center [144, 128] width 77 height 19
select select "AS"
checkbox input "false"
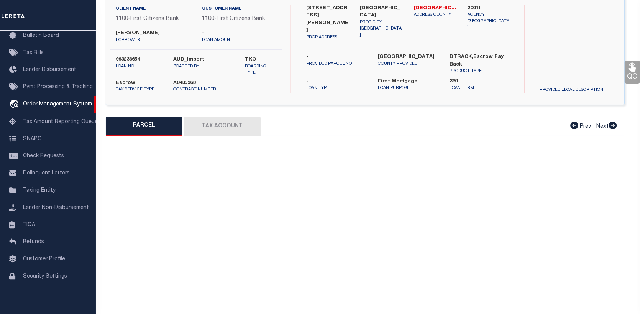
select select "CP"
type input "HUNDERT TRS EDWARD M"
type input "[STREET_ADDRESS][PERSON_NAME]"
checkbox input "false"
type textarea "Tax ID Special Project"
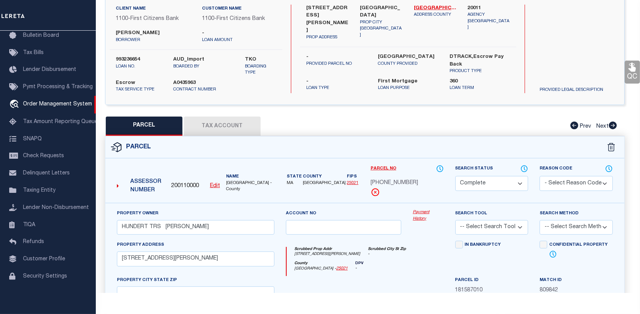
click at [424, 214] on link "Payment History" at bounding box center [427, 215] width 31 height 13
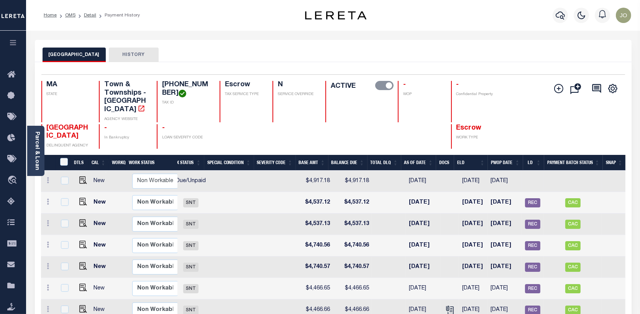
click at [343, 172] on td "$4,917.18" at bounding box center [352, 180] width 39 height 21
checkbox input "true"
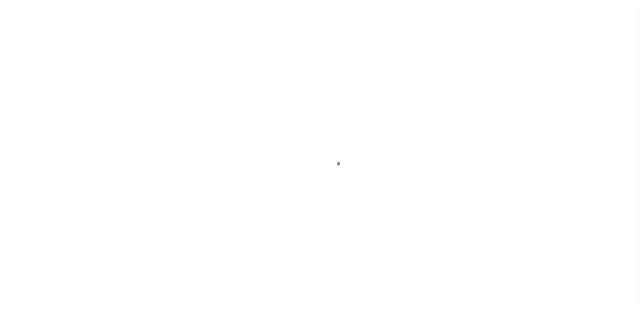
select select "92738"
select select "24368"
select select "10"
select select "Escrow"
select select
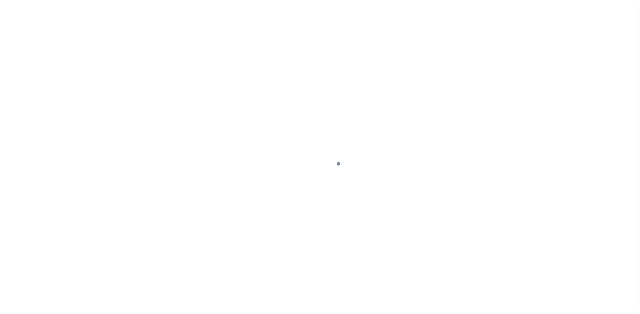
select select
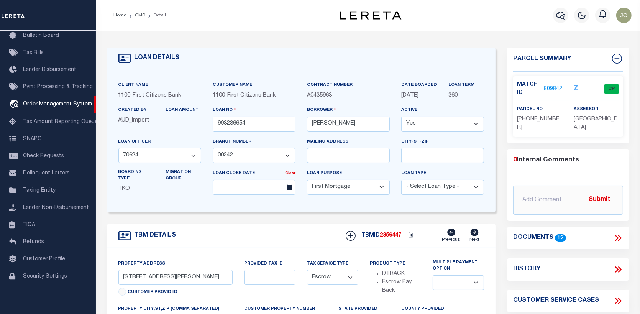
click at [562, 85] on div "Match ID 809842" at bounding box center [539, 89] width 57 height 16
click at [552, 87] on link "809842" at bounding box center [552, 89] width 18 height 8
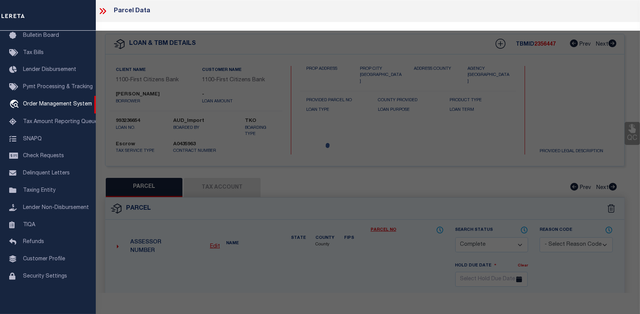
select select "AS"
checkbox input "false"
select select "CP"
type input "HUNDERT TRS [PERSON_NAME]"
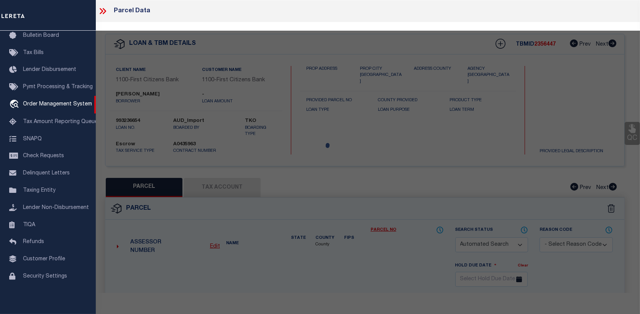
type input "[STREET_ADDRESS][PERSON_NAME]"
checkbox input "false"
type textarea "Tax ID Special Project"
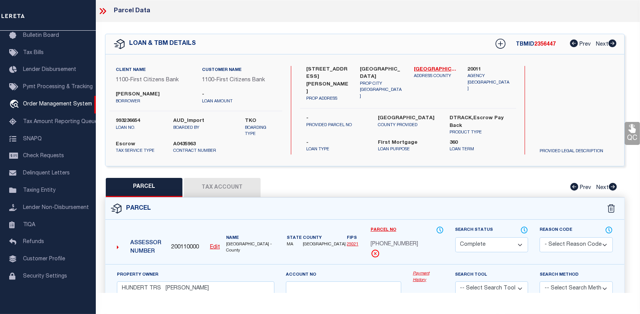
click at [221, 183] on button "Tax Account" at bounding box center [222, 187] width 77 height 19
select select "100"
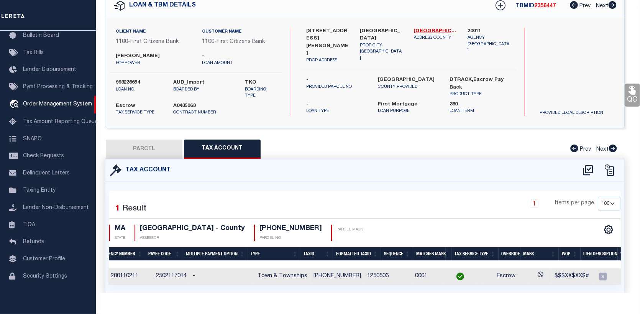
scroll to position [0, 125]
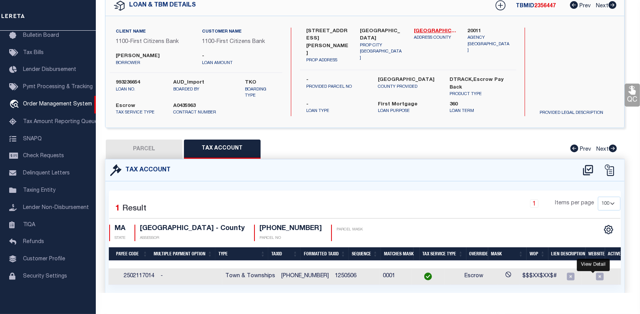
click at [623, 273] on icon "" at bounding box center [626, 276] width 6 height 6
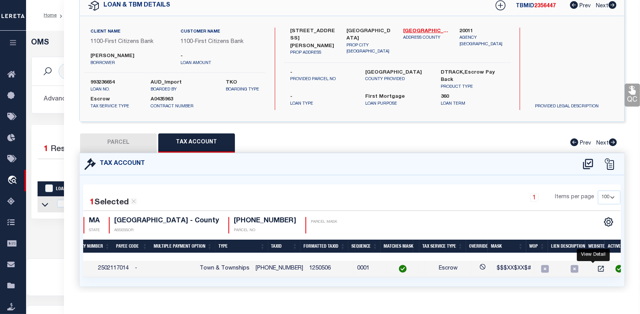
scroll to position [0, 100]
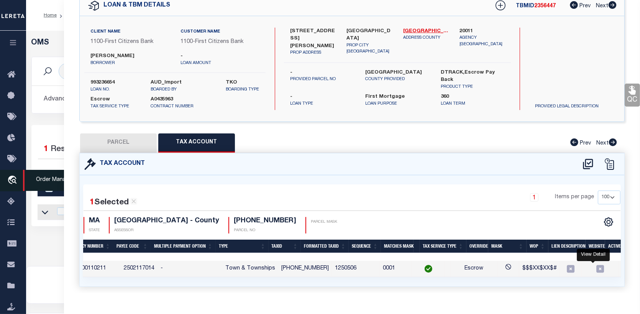
click at [12, 175] on link "travel_explore Order Management System" at bounding box center [13, 180] width 26 height 21
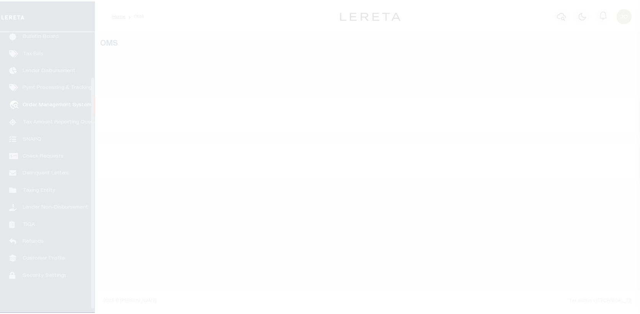
scroll to position [56, 0]
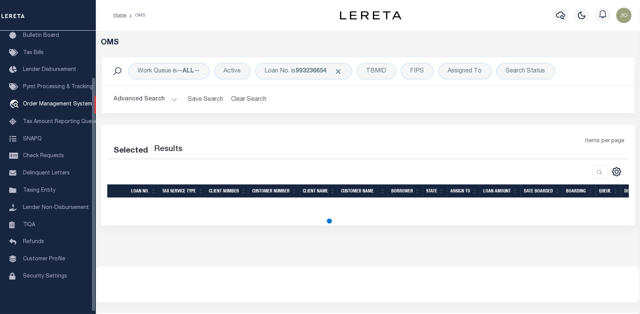
select select "200"
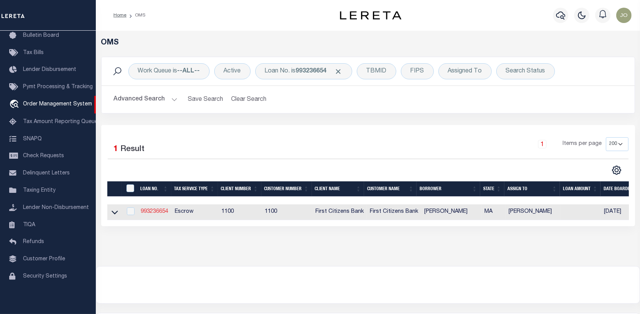
click at [160, 211] on link "993236654" at bounding box center [155, 211] width 28 height 5
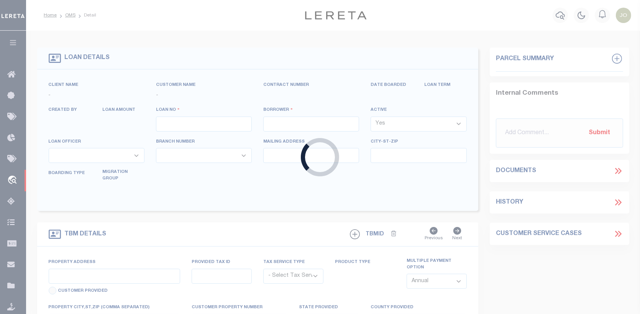
type input "993236654"
type input "[PERSON_NAME]"
select select
select select "10"
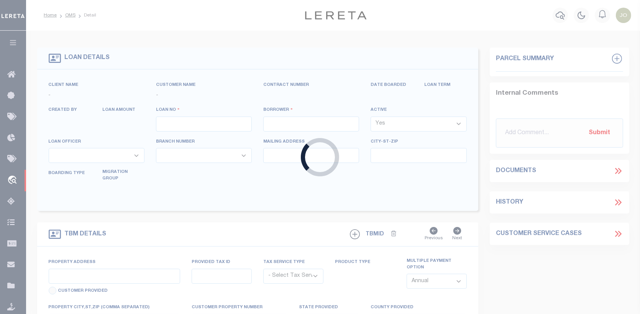
select select "Escrow"
type input "[STREET_ADDRESS][PERSON_NAME]"
select select
type input "[GEOGRAPHIC_DATA]"
type input "MA"
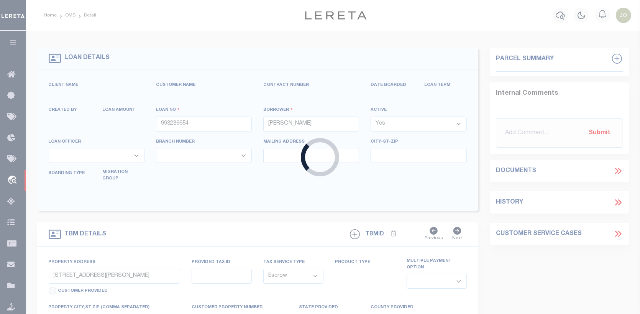
select select
select select "92738"
select select "24368"
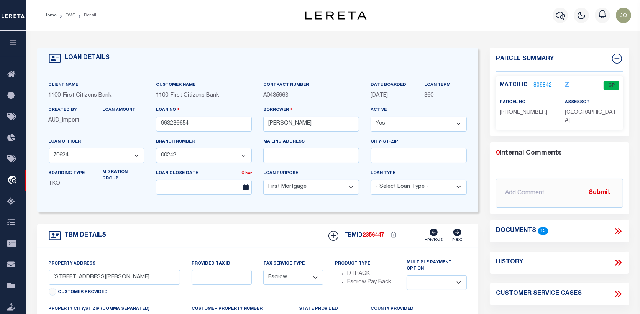
click at [544, 83] on link "809842" at bounding box center [542, 86] width 18 height 8
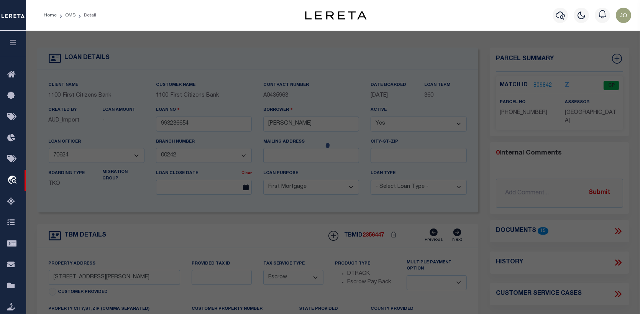
checkbox input "false"
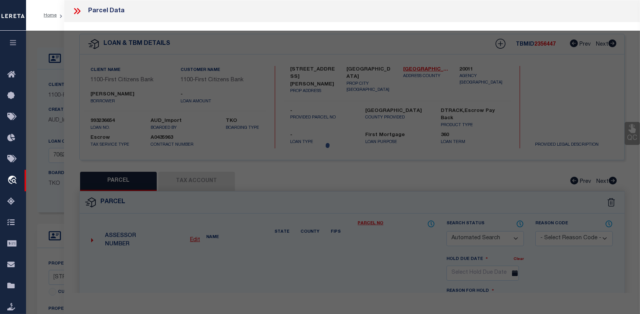
select select "CP"
type input "HUNDERT TRS EDWARD M"
type input "[STREET_ADDRESS][PERSON_NAME]"
checkbox input "false"
type textarea "Tax ID Special Project"
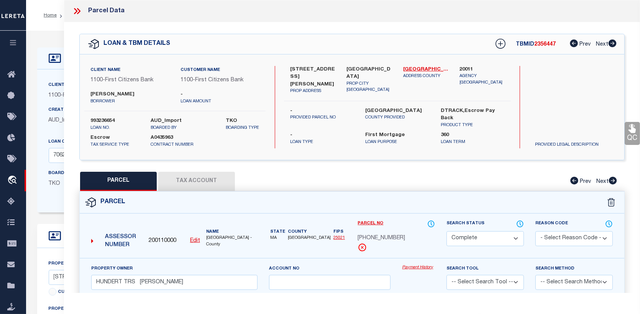
click at [419, 265] on link "Payment History" at bounding box center [418, 267] width 33 height 7
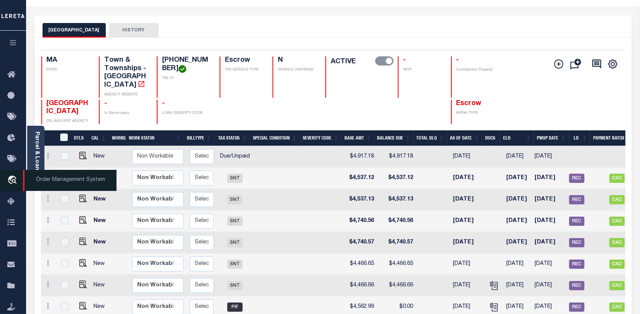
click at [11, 181] on icon "travel_explore" at bounding box center [13, 180] width 12 height 10
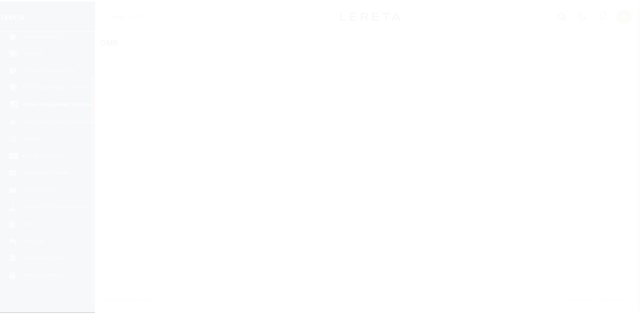
scroll to position [56, 0]
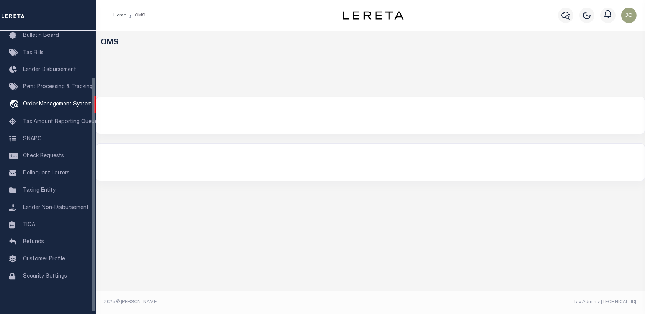
select select "200"
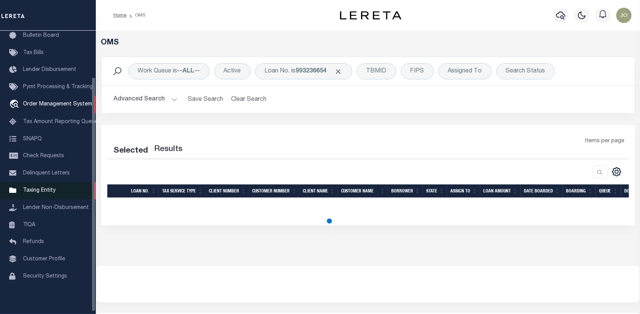
select select "200"
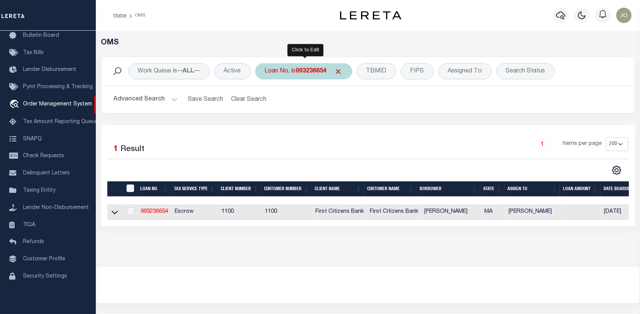
click at [317, 70] on b "993236654" at bounding box center [311, 71] width 31 height 6
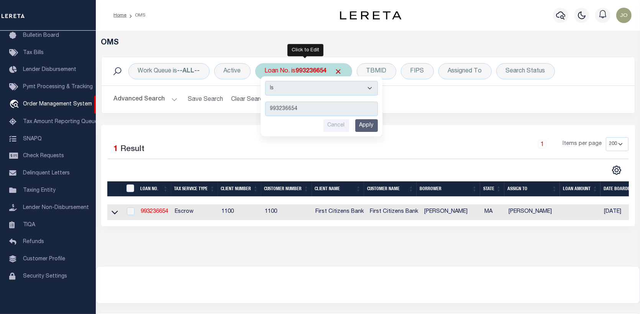
click at [362, 125] on input "Apply" at bounding box center [366, 125] width 23 height 13
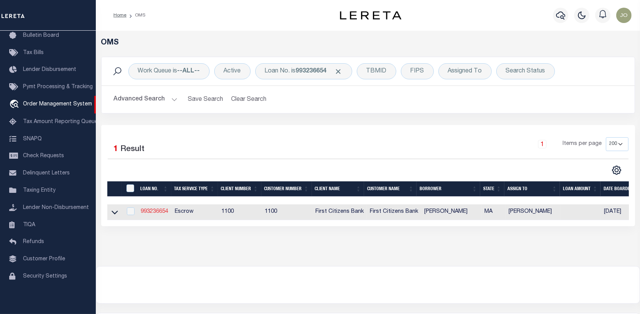
click at [161, 210] on link "993236654" at bounding box center [155, 211] width 28 height 5
type input "993236654"
type input "[PERSON_NAME]"
select select
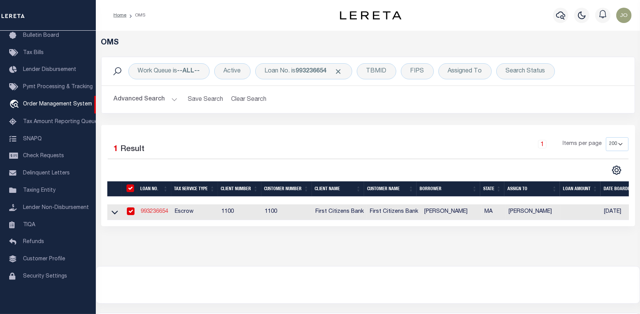
select select "10"
select select "Escrow"
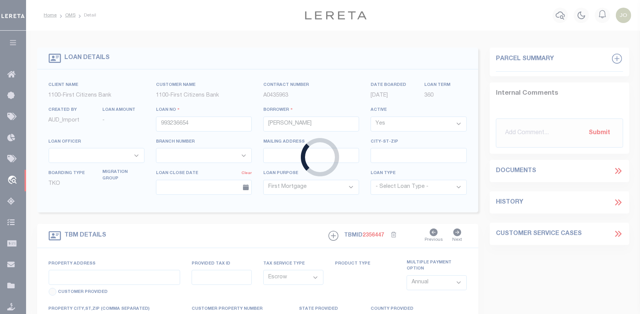
select select "92738"
select select "24368"
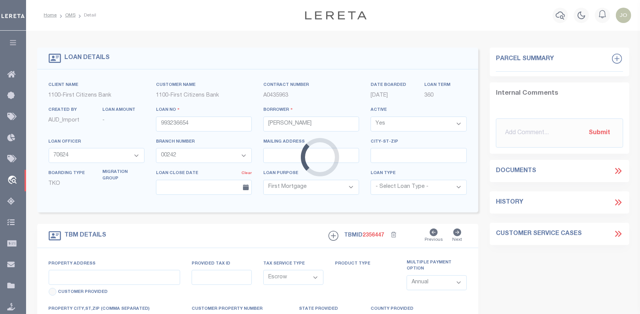
type input "[STREET_ADDRESS][PERSON_NAME]"
select select
type input "[GEOGRAPHIC_DATA]"
type input "MA"
select select
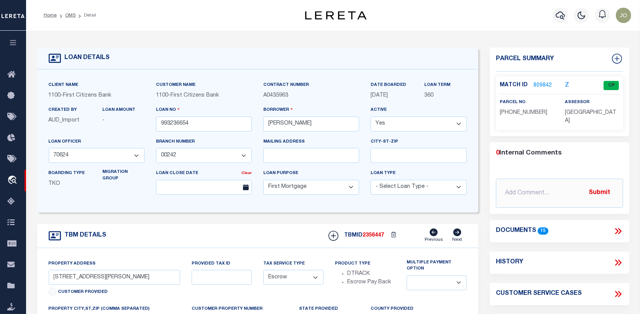
click at [539, 84] on link "809842" at bounding box center [542, 86] width 18 height 8
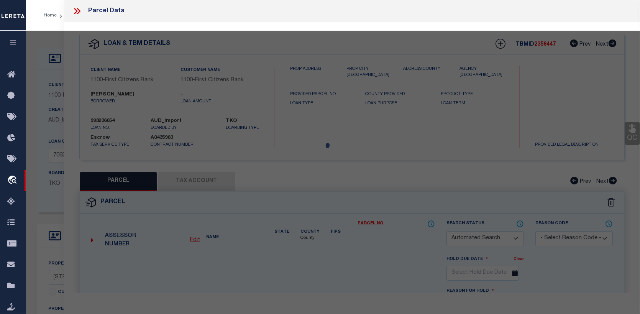
checkbox input "false"
select select "CP"
type input "HUNDERT TRS EDWARD M"
type input "[STREET_ADDRESS][PERSON_NAME]"
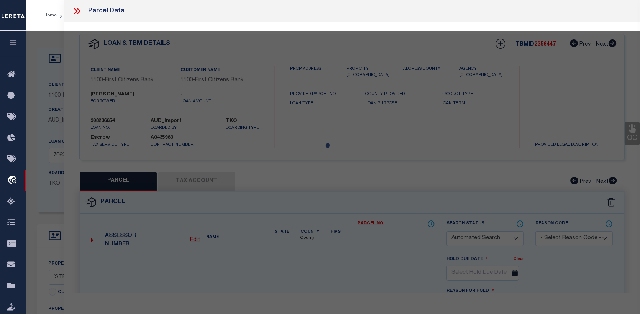
checkbox input "false"
type textarea "Tax ID Special Project"
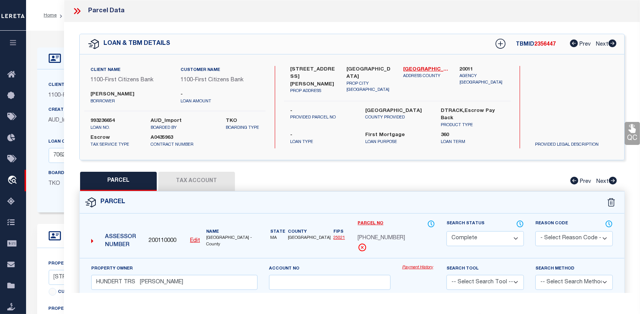
click at [208, 177] on button "Tax Account" at bounding box center [196, 181] width 77 height 19
select select "100"
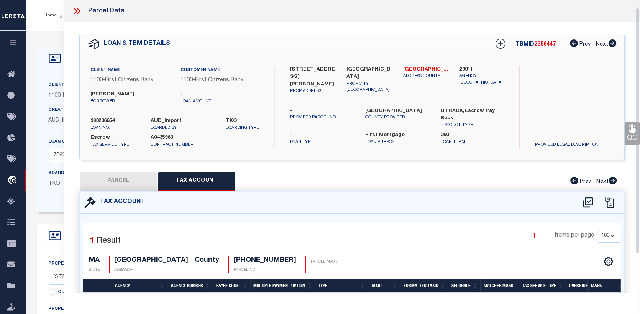
scroll to position [38, 0]
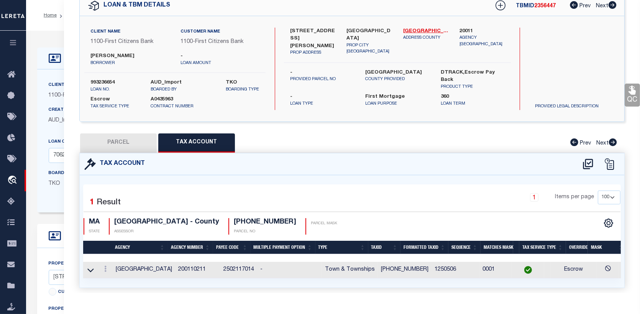
click at [133, 139] on button "PARCEL" at bounding box center [118, 142] width 77 height 19
select select "AS"
checkbox input "false"
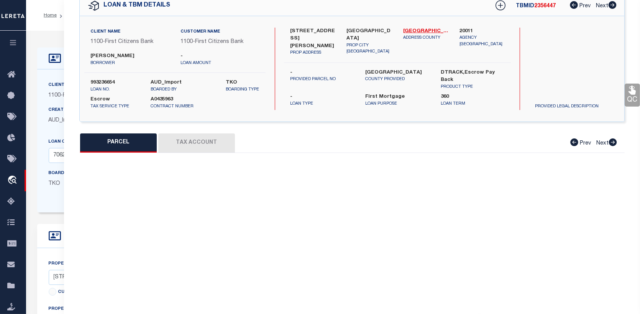
select select "CP"
type input "HUNDERT TRS EDWARD M"
type input "[STREET_ADDRESS][PERSON_NAME]"
checkbox input "false"
type textarea "Tax ID Special Project"
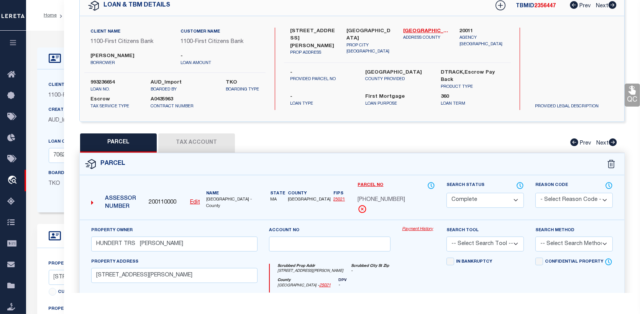
click at [417, 223] on div "Property Owner HUNDERT TRS EDWARD M Account no Payment History Search Tool -- S…" at bounding box center [352, 319] width 544 height 200
click at [411, 227] on link "Payment History" at bounding box center [418, 229] width 33 height 7
